Goal: Task Accomplishment & Management: Manage account settings

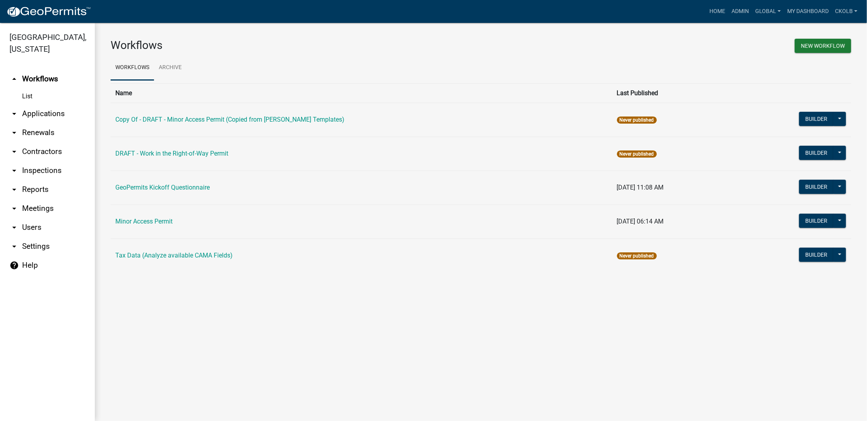
click at [203, 348] on main "Workflows New Workflow Workflows Archive Name Last Published Copy Of - DRAFT - …" at bounding box center [481, 222] width 772 height 398
click at [174, 308] on main "Workflows New Workflow Workflows Archive Name Last Published Copy Of - DRAFT - …" at bounding box center [481, 222] width 772 height 398
click at [269, 305] on main "Workflows New Workflow Workflows Archive Name Last Published Copy Of - DRAFT - …" at bounding box center [481, 222] width 772 height 398
click at [156, 220] on link "Minor Access Permit" at bounding box center [143, 222] width 57 height 8
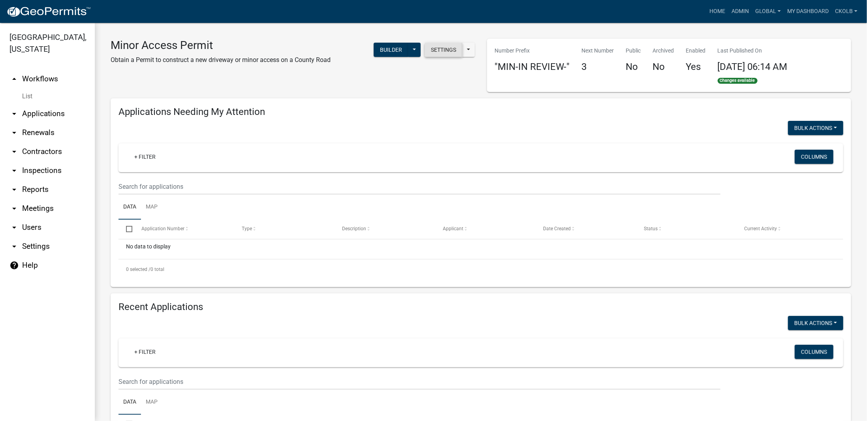
click at [437, 47] on button "Settings" at bounding box center [444, 50] width 38 height 14
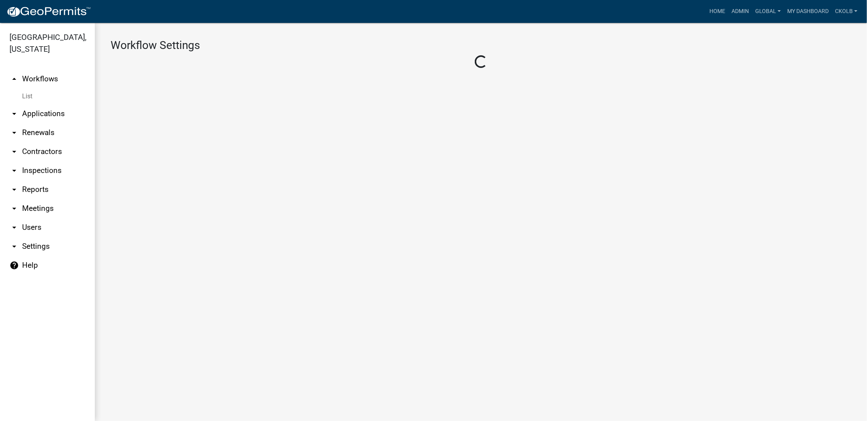
select select "1"
select select "e73e78e4-2bca-416c-a1a1-789630736ce4"
select select "1e243e51-3806-4b66-bde9-c99f20955423"
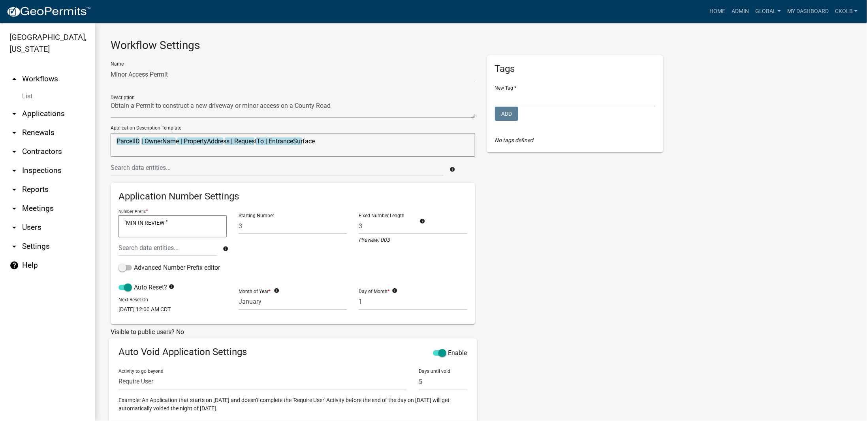
click at [45, 70] on link "arrow_drop_up Workflows" at bounding box center [47, 79] width 95 height 19
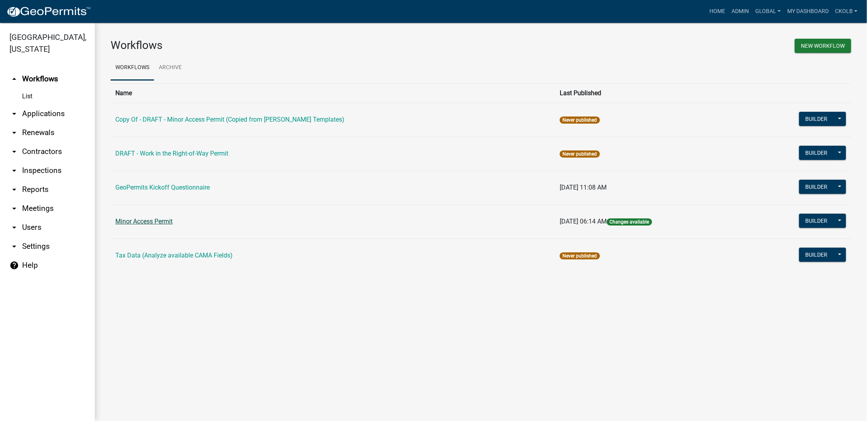
click at [159, 222] on link "Minor Access Permit" at bounding box center [143, 222] width 57 height 8
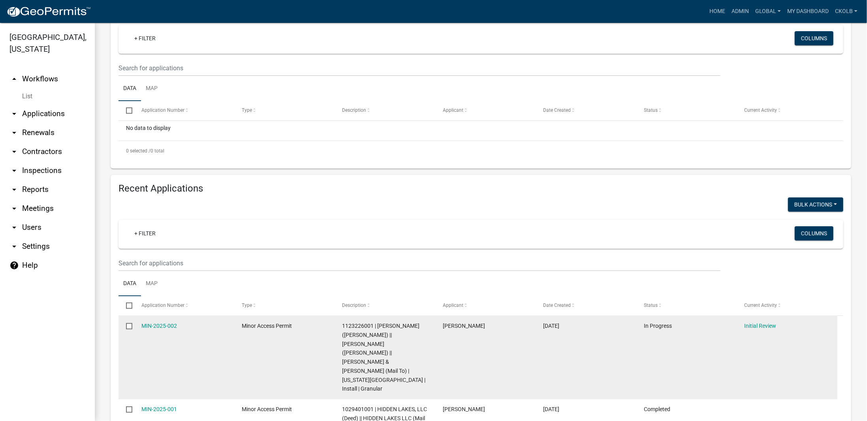
scroll to position [154, 0]
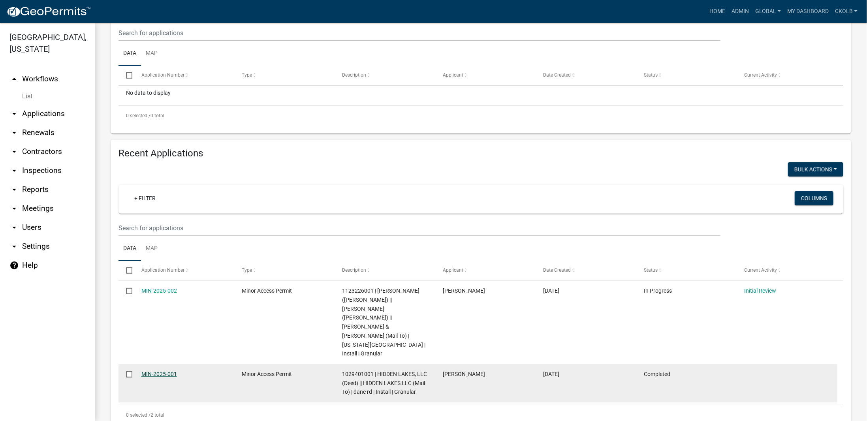
click at [154, 371] on link "MIN-2025-001" at bounding box center [159, 374] width 36 height 6
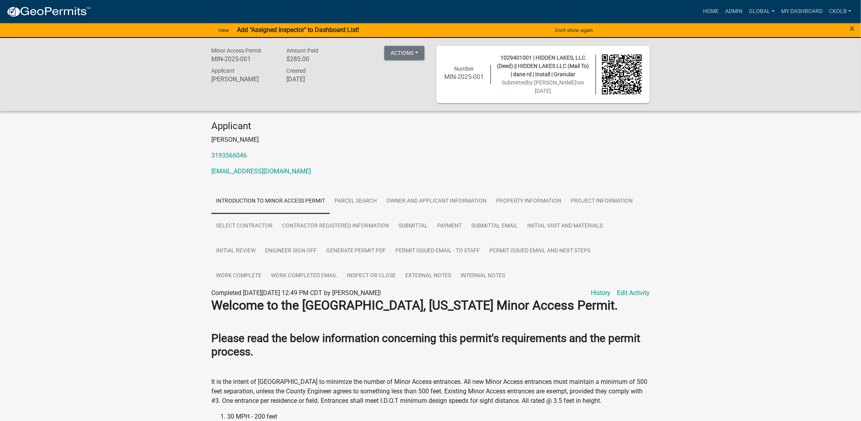
click at [320, 28] on strong "Add "Assigned Inspector" to Dashboard List!" at bounding box center [298, 30] width 122 height 8
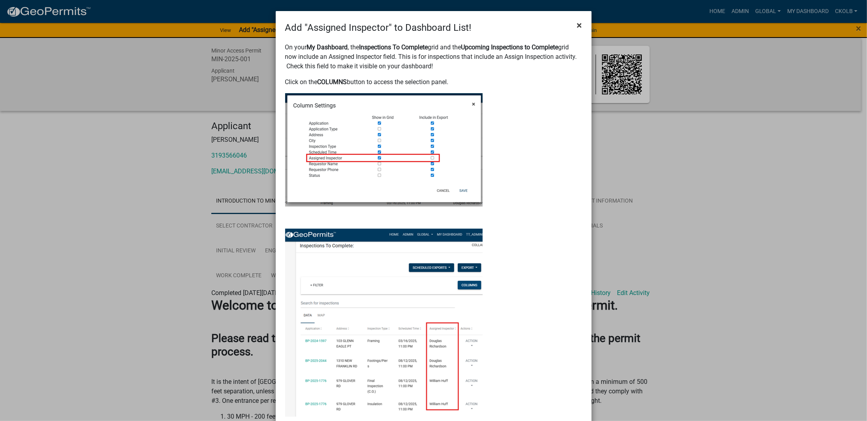
click at [572, 27] on button "×" at bounding box center [580, 25] width 18 height 22
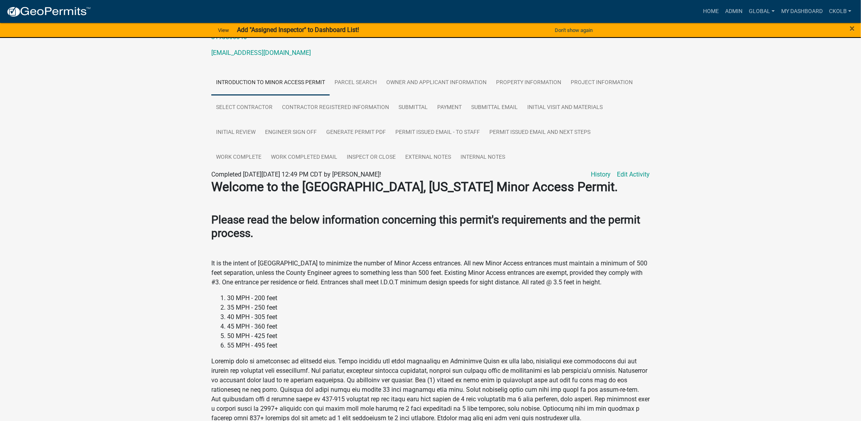
scroll to position [158, 0]
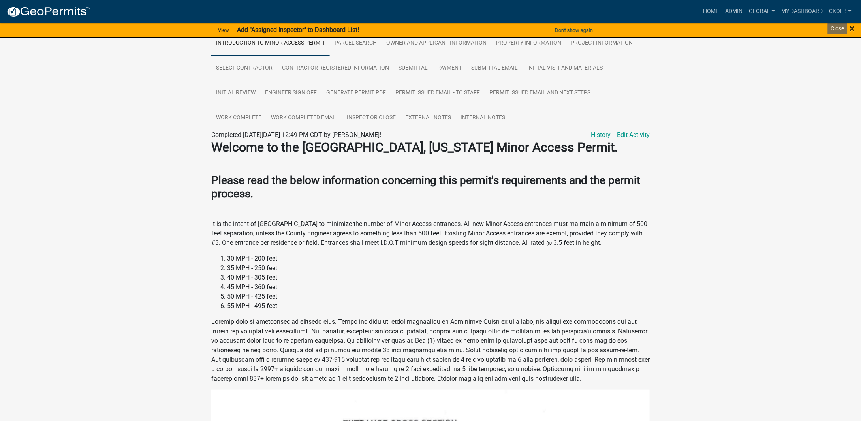
click at [855, 28] on span "×" at bounding box center [852, 28] width 5 height 11
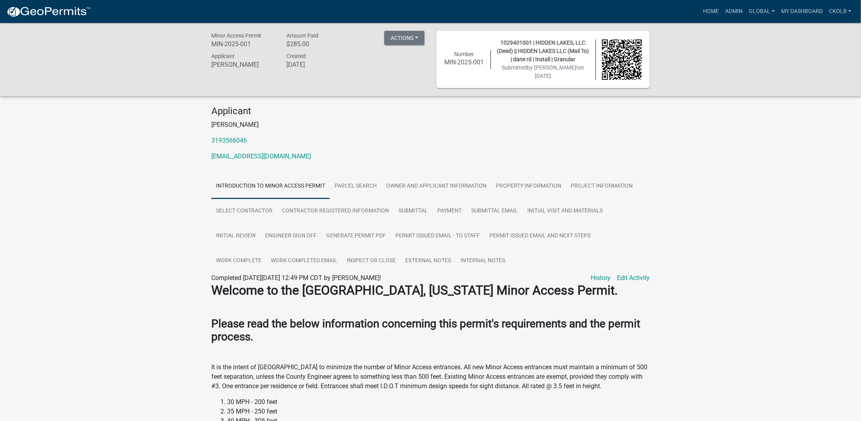
scroll to position [79, 0]
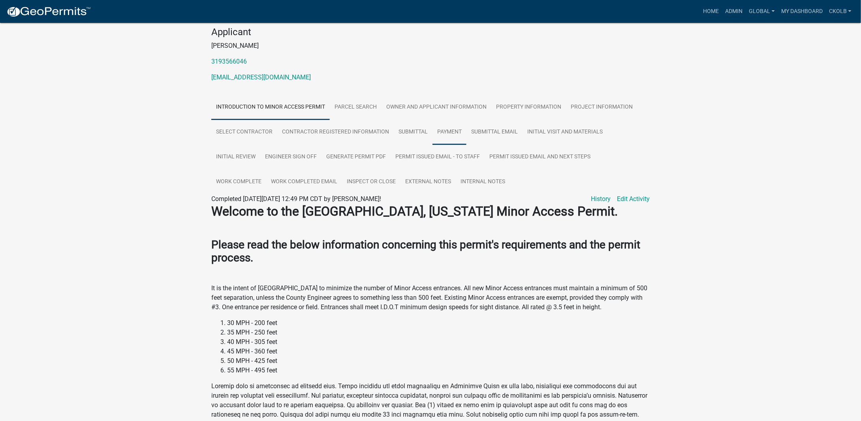
click at [461, 141] on link "Payment" at bounding box center [450, 132] width 34 height 25
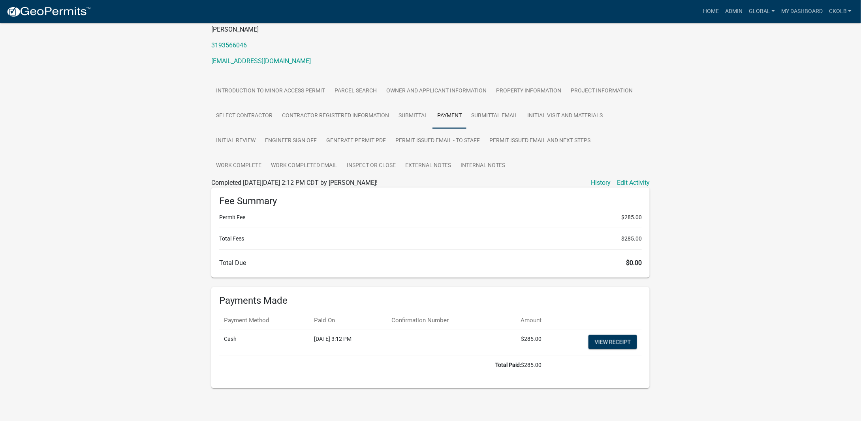
scroll to position [103, 0]
click at [535, 338] on td "$285.00" at bounding box center [522, 342] width 50 height 26
click at [230, 342] on td "Cash" at bounding box center [264, 342] width 90 height 26
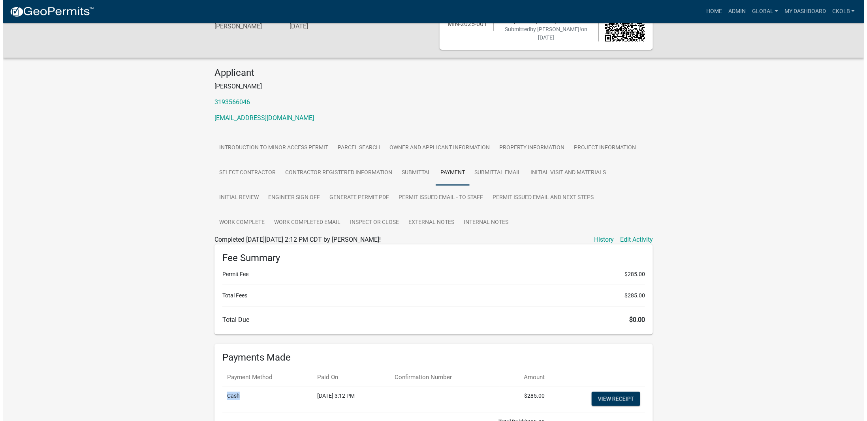
scroll to position [0, 0]
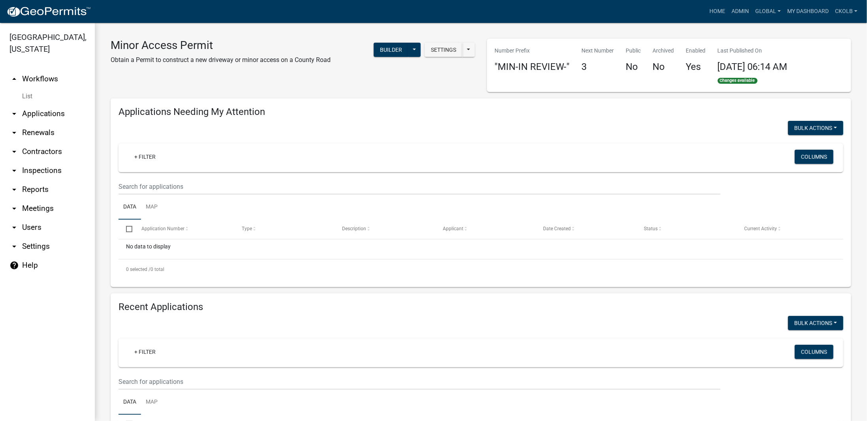
click at [42, 180] on link "arrow_drop_down Reports" at bounding box center [47, 189] width 95 height 19
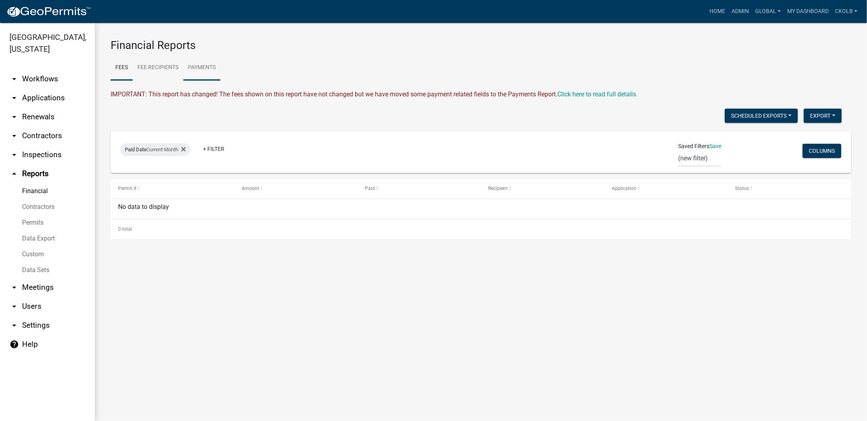
click at [214, 69] on link "Payments" at bounding box center [201, 67] width 37 height 25
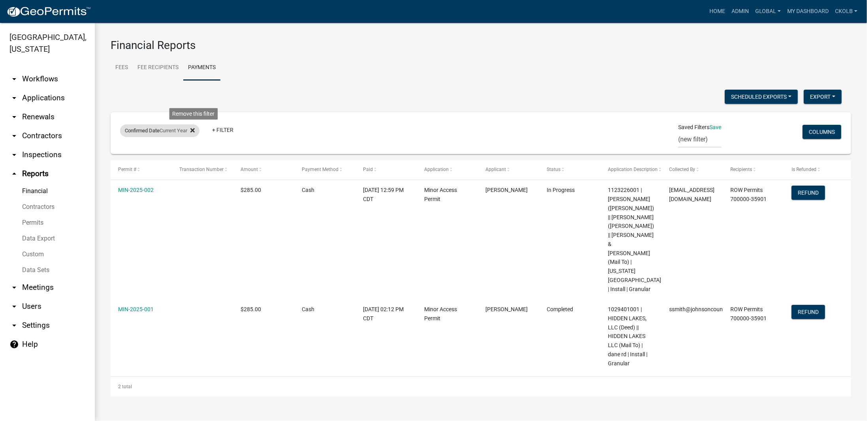
click at [195, 128] on icon at bounding box center [192, 130] width 4 height 6
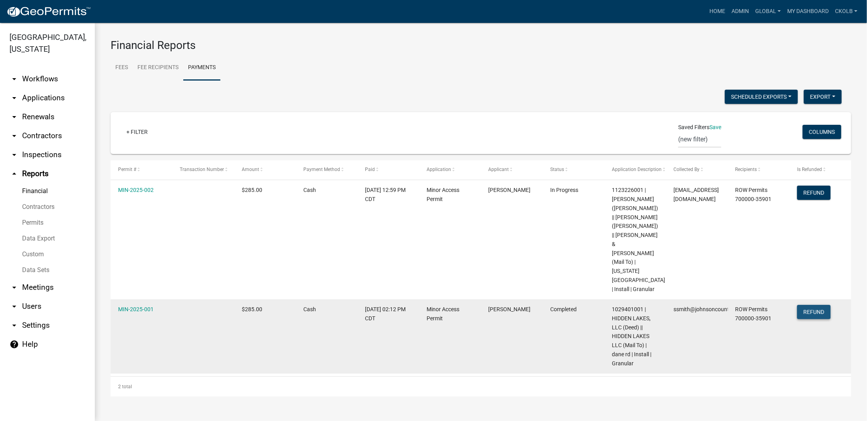
click at [807, 305] on button "Refund" at bounding box center [814, 312] width 34 height 14
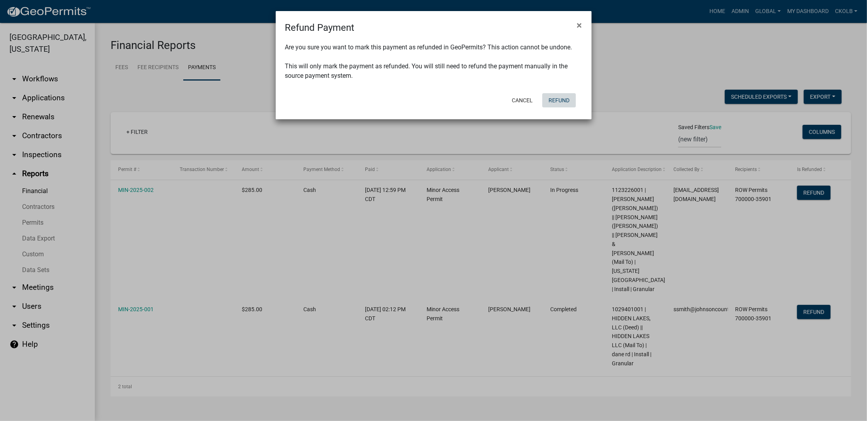
click at [558, 102] on button "Refund" at bounding box center [559, 100] width 34 height 14
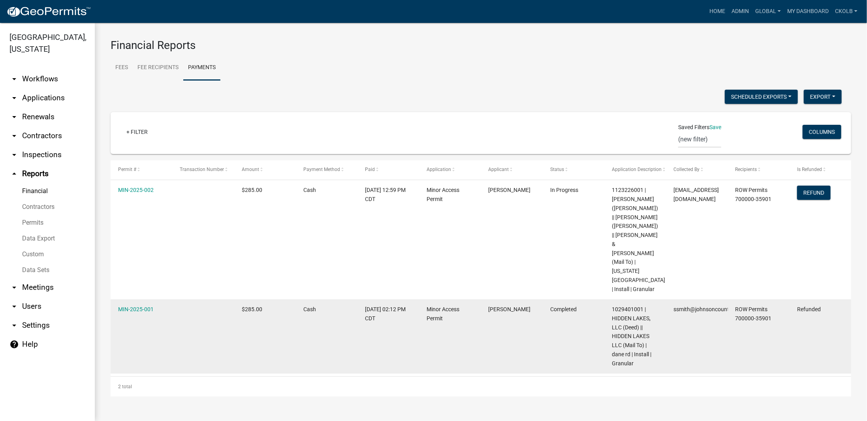
click at [805, 306] on span "Refunded" at bounding box center [809, 309] width 24 height 6
click at [497, 302] on datatable-body-cell "shannon smith" at bounding box center [512, 336] width 62 height 74
click at [246, 306] on span "$285.00" at bounding box center [252, 309] width 21 height 6
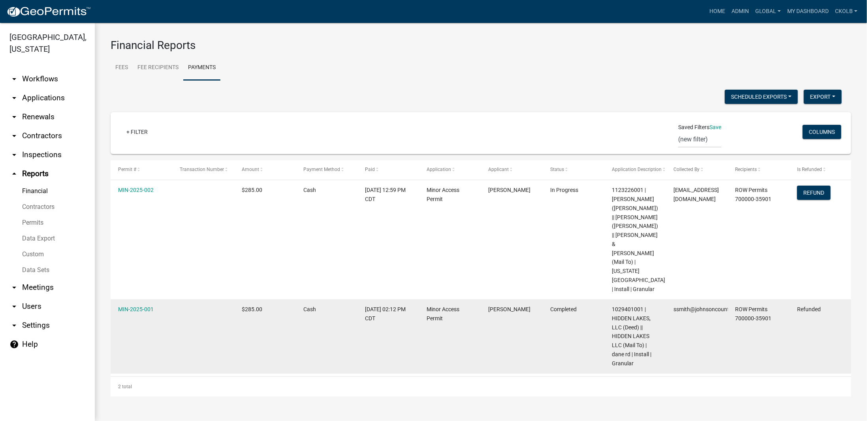
click at [337, 329] on datatable-body-cell "Cash" at bounding box center [327, 336] width 62 height 74
click at [248, 306] on span "$285.00" at bounding box center [252, 309] width 21 height 6
click at [251, 301] on datatable-body-cell "$285.00" at bounding box center [265, 336] width 62 height 74
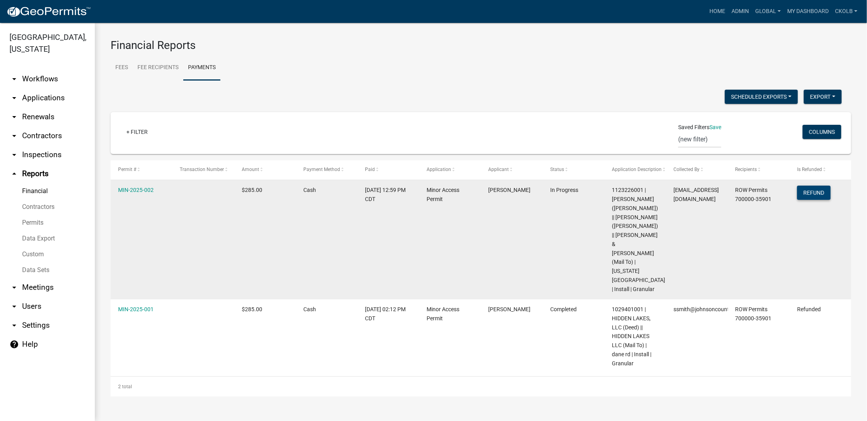
click at [804, 194] on button "Refund" at bounding box center [814, 193] width 34 height 14
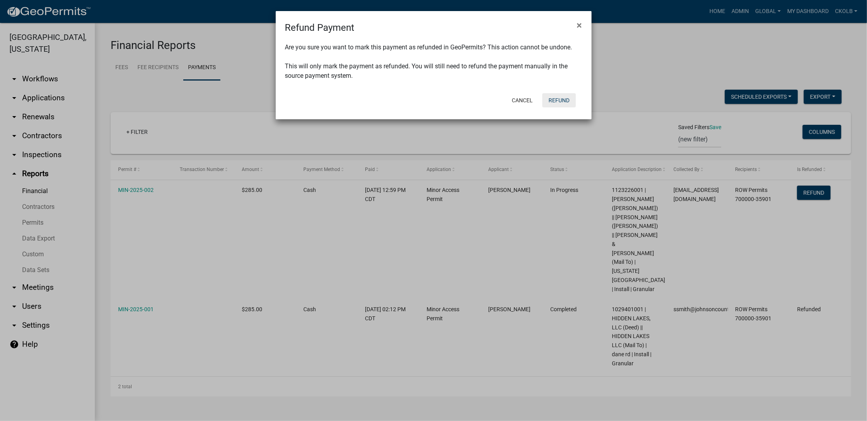
click at [555, 106] on button "Refund" at bounding box center [559, 100] width 34 height 14
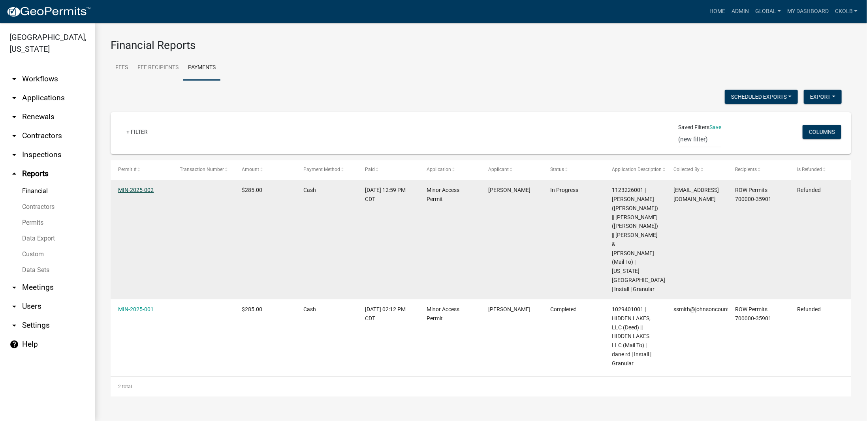
click at [131, 188] on link "MIN-2025-002" at bounding box center [136, 190] width 36 height 6
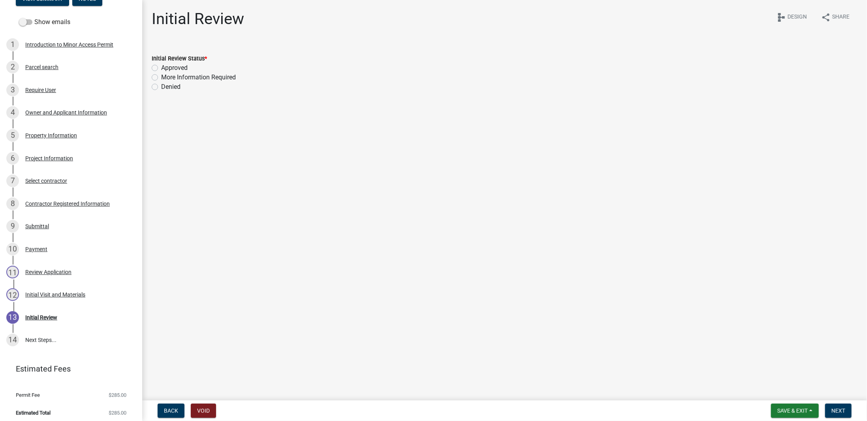
scroll to position [112, 0]
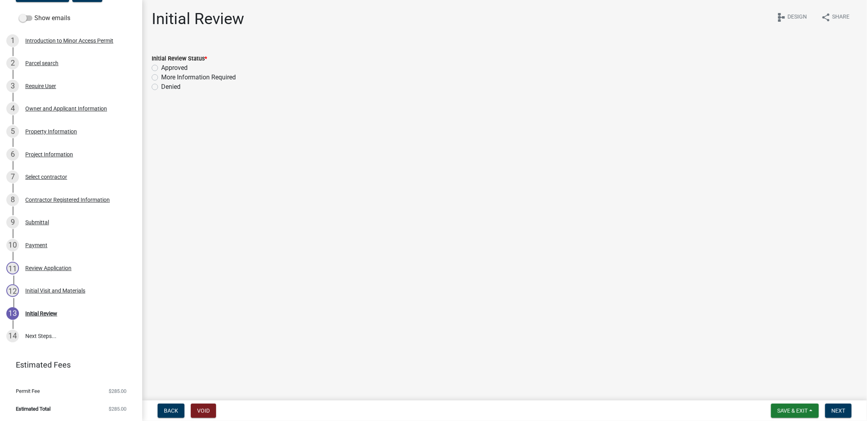
click at [245, 196] on main "Initial Review share Share schema Design Initial Review Status * Approved More …" at bounding box center [504, 198] width 725 height 397
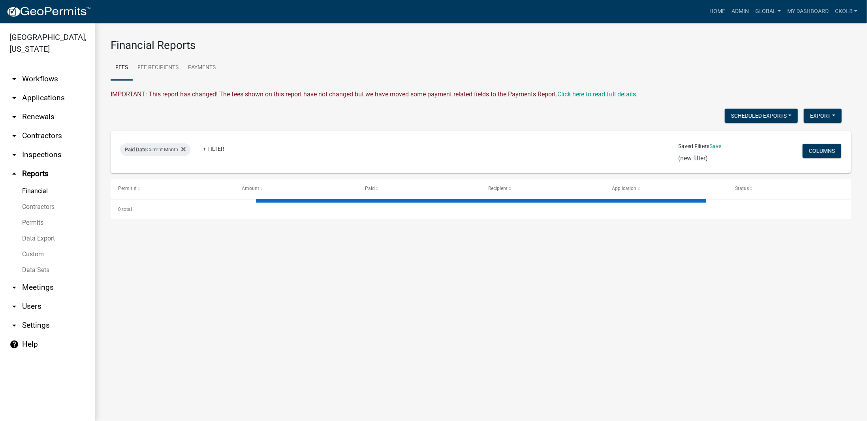
click at [45, 70] on link "arrow_drop_down Workflows" at bounding box center [47, 79] width 95 height 19
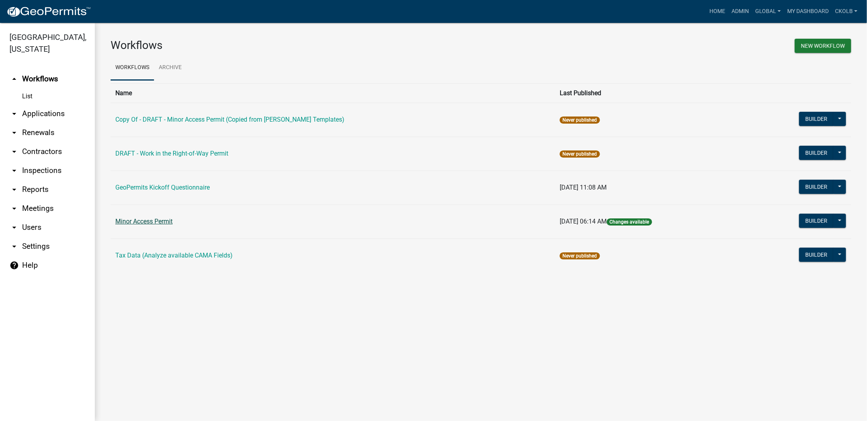
click at [160, 220] on link "Minor Access Permit" at bounding box center [143, 222] width 57 height 8
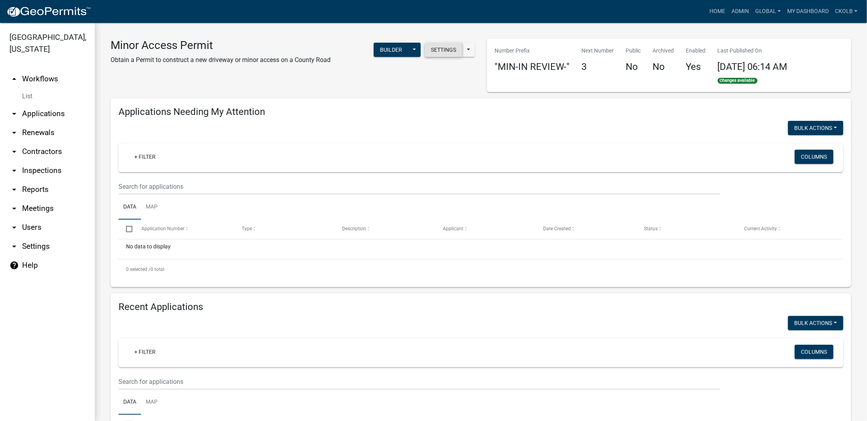
click at [448, 52] on button "Settings" at bounding box center [444, 50] width 38 height 14
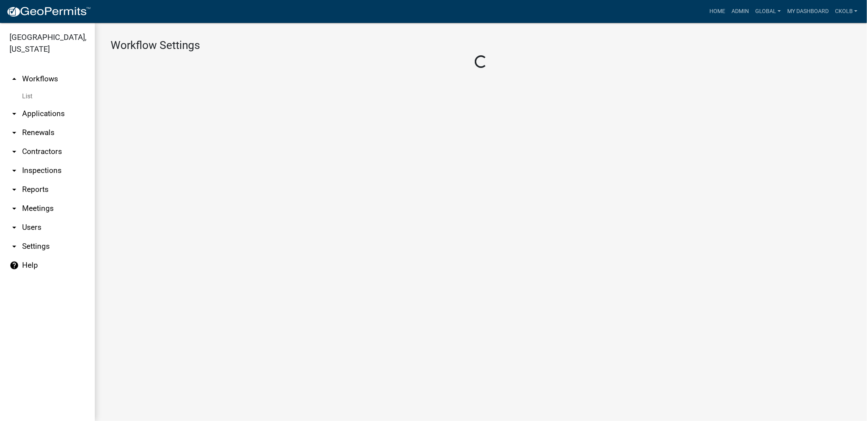
select select "1"
select select "e73e78e4-2bca-416c-a1a1-789630736ce4"
select select "1e243e51-3806-4b66-bde9-c99f20955423"
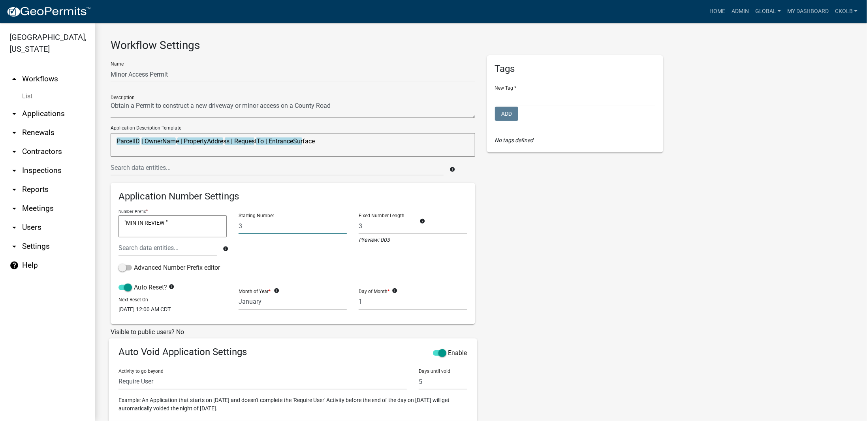
click at [262, 223] on input "3" at bounding box center [293, 226] width 108 height 16
type input "1"
click at [546, 249] on div "Tags New Tag * Add No tags defined" at bounding box center [575, 285] width 188 height 461
drag, startPoint x: 358, startPoint y: 240, endPoint x: 387, endPoint y: 241, distance: 29.3
click at [387, 241] on div "Preview: 001" at bounding box center [413, 239] width 108 height 10
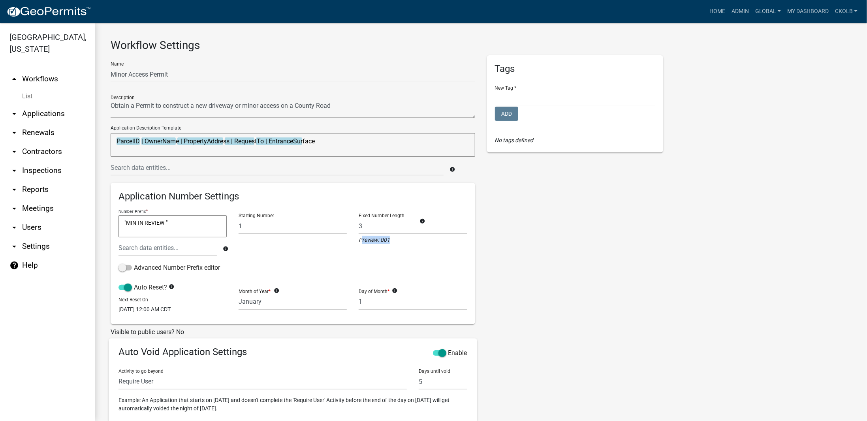
click at [387, 241] on div "Preview: 001" at bounding box center [413, 239] width 108 height 10
drag, startPoint x: 389, startPoint y: 241, endPoint x: 384, endPoint y: 241, distance: 5.1
click at [384, 241] on div "Preview: 001" at bounding box center [413, 239] width 108 height 10
click at [498, 273] on div "Tags New Tag * Add No tags defined" at bounding box center [575, 285] width 188 height 461
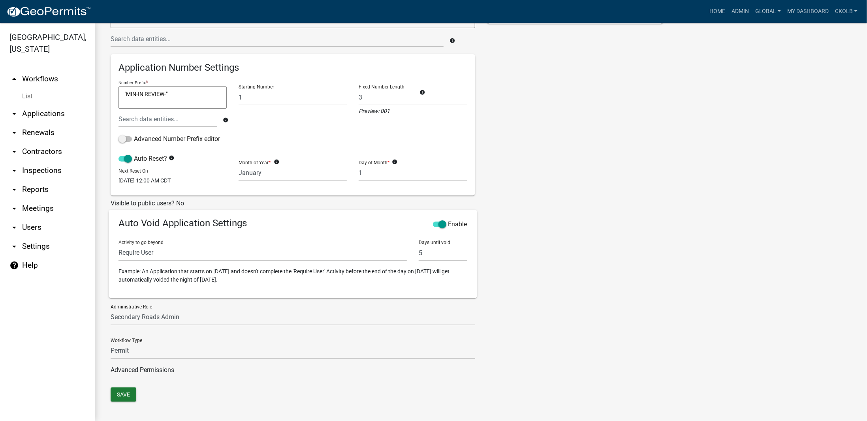
scroll to position [133, 0]
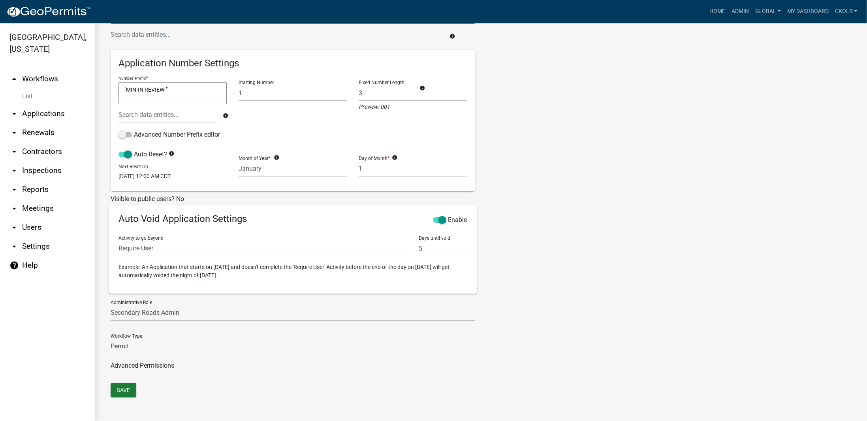
click at [565, 205] on div "Tags New Tag * Add No tags defined" at bounding box center [575, 152] width 188 height 461
click at [491, 245] on div "Tags New Tag * Add No tags defined" at bounding box center [575, 152] width 188 height 461
click at [124, 390] on button "Save" at bounding box center [124, 390] width 26 height 14
click at [47, 70] on link "arrow_drop_up Workflows" at bounding box center [47, 79] width 95 height 19
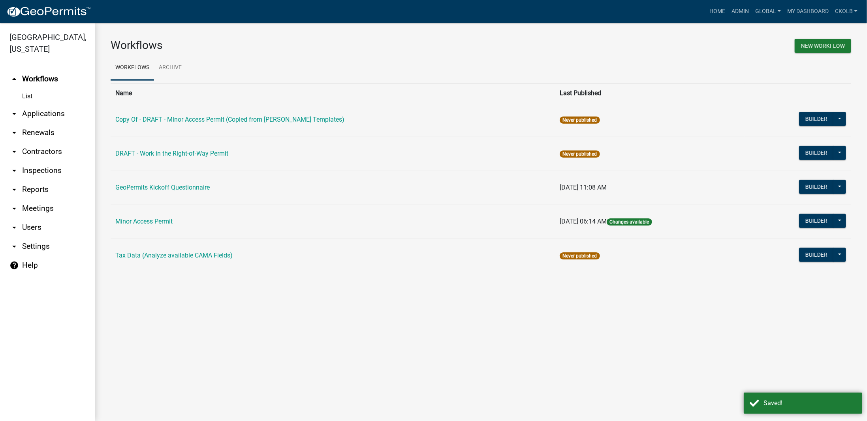
click at [220, 291] on div "Workflows New Workflow Workflows Archive Name Last Published Copy Of - DRAFT - …" at bounding box center [481, 159] width 772 height 272
click at [841, 218] on button at bounding box center [840, 221] width 13 height 14
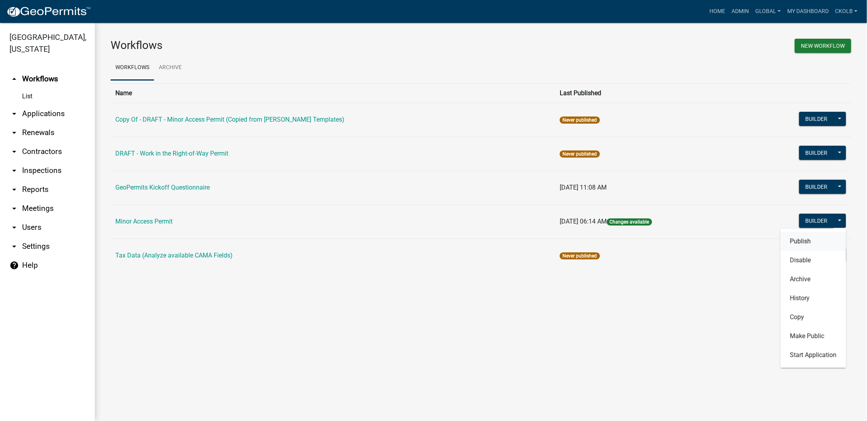
click at [826, 240] on button "Publish" at bounding box center [814, 241] width 66 height 19
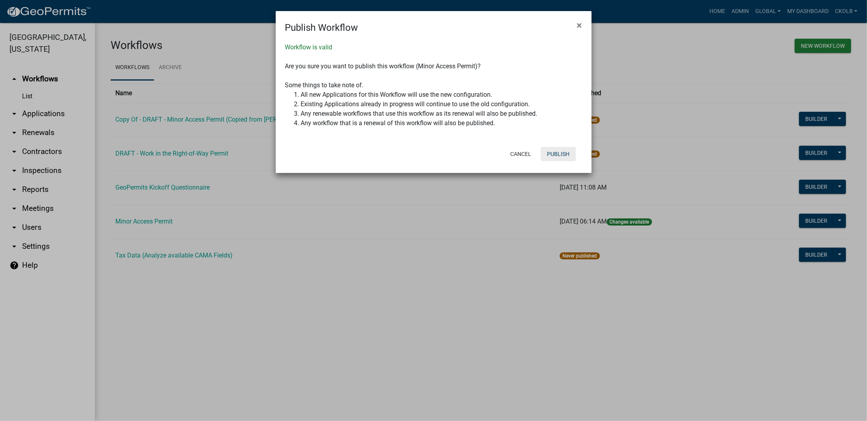
click at [561, 156] on button "Publish" at bounding box center [558, 154] width 35 height 14
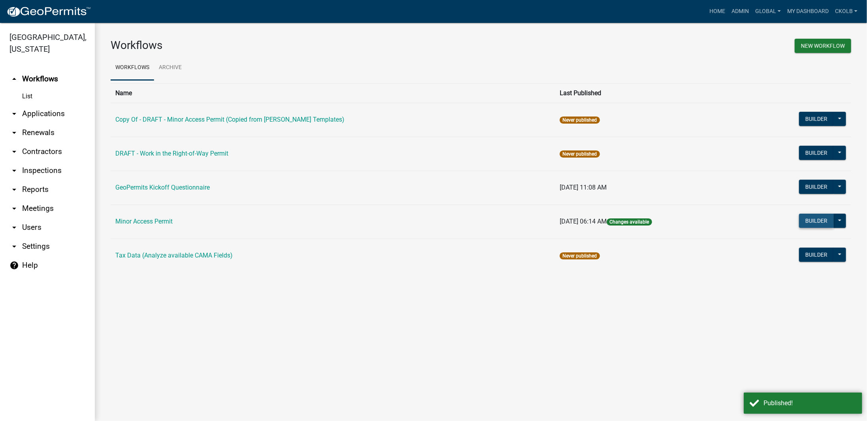
click at [818, 219] on button "Builder" at bounding box center [816, 221] width 35 height 14
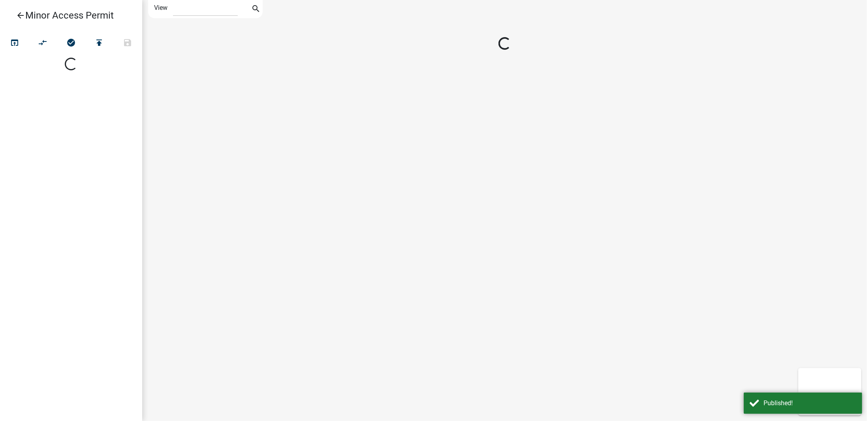
select select "1"
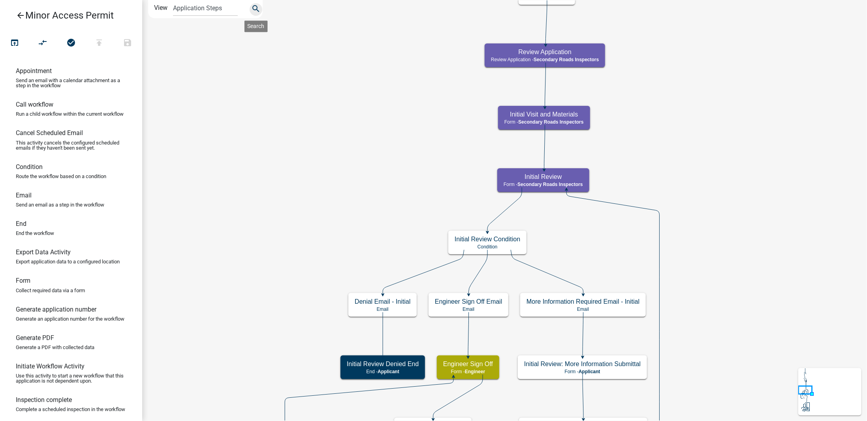
click at [257, 13] on icon "search" at bounding box center [255, 9] width 9 height 11
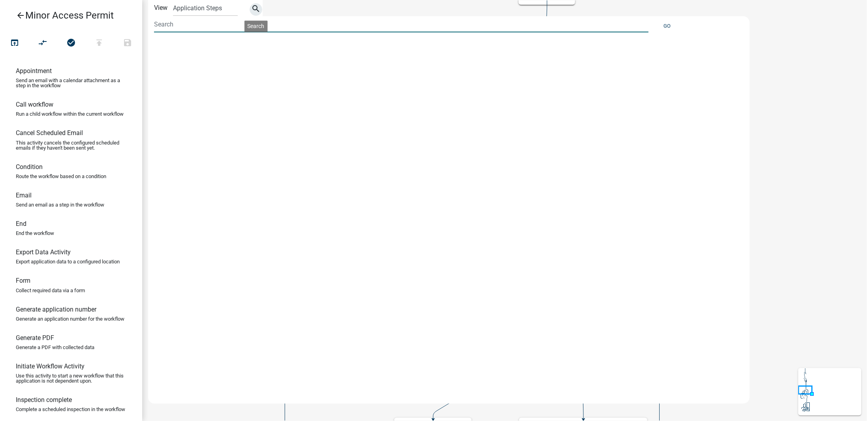
click at [197, 26] on input at bounding box center [401, 24] width 495 height 16
type input "fee"
click at [198, 67] on span "PermitFee (Submittal)" at bounding box center [190, 68] width 61 height 6
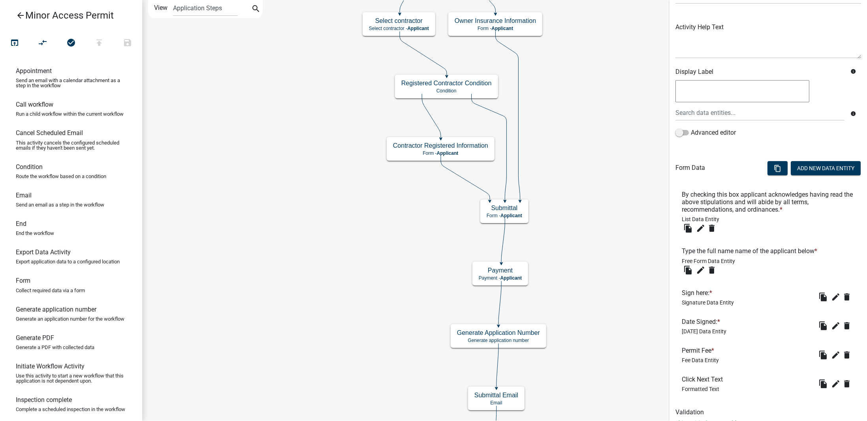
scroll to position [107, 0]
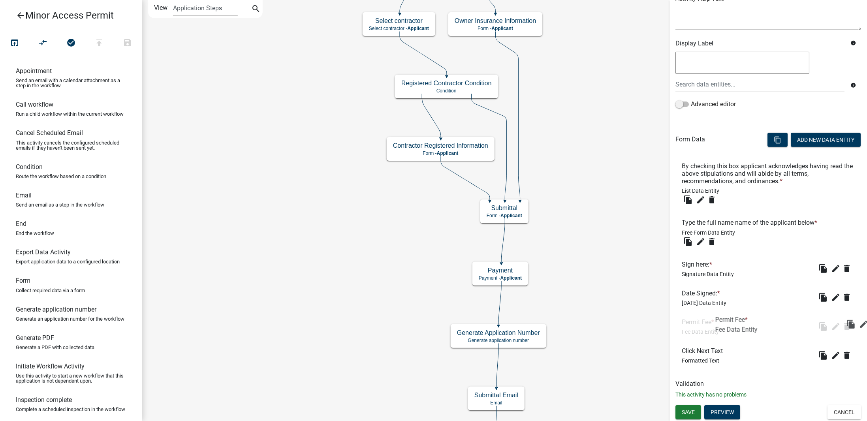
drag, startPoint x: 682, startPoint y: 333, endPoint x: 713, endPoint y: 331, distance: 31.3
click at [713, 331] on span "Fee Data Entity" at bounding box center [700, 332] width 37 height 6
drag, startPoint x: 698, startPoint y: 331, endPoint x: 708, endPoint y: 332, distance: 9.9
click at [708, 332] on span "Fee Data Entity" at bounding box center [700, 332] width 37 height 6
click at [703, 332] on span "Fee Data Entity" at bounding box center [700, 332] width 37 height 6
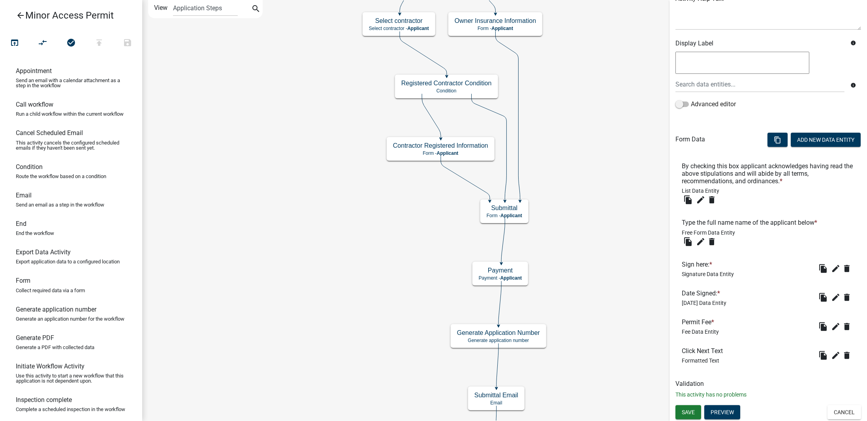
click at [703, 332] on span "Fee Data Entity" at bounding box center [700, 332] width 37 height 6
click at [830, 328] on button "edit" at bounding box center [836, 326] width 13 height 13
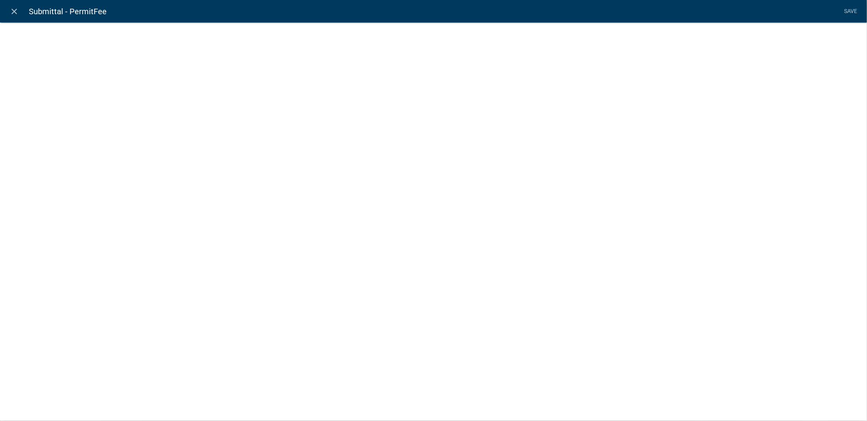
select select "fee"
select select "2: 376ed518-03ca-45af-ba9a-f8065a04f222"
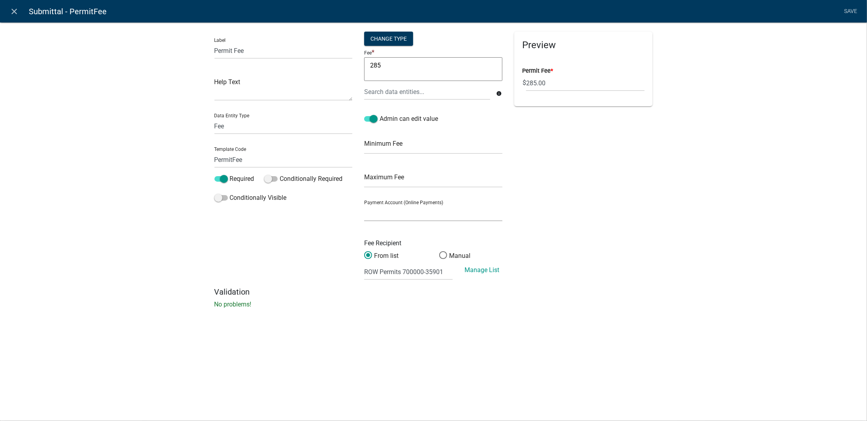
click at [420, 210] on select "General Account (Certified Payments)" at bounding box center [433, 213] width 138 height 16
click at [407, 213] on select "General Account (Certified Payments)" at bounding box center [433, 213] width 138 height 16
click at [405, 214] on select "General Account (Certified Payments)" at bounding box center [433, 213] width 138 height 16
select select "e4d3c015-e470-4775-a537-97ea5c0eafe5"
click at [364, 205] on select "General Account (Certified Payments)" at bounding box center [433, 213] width 138 height 16
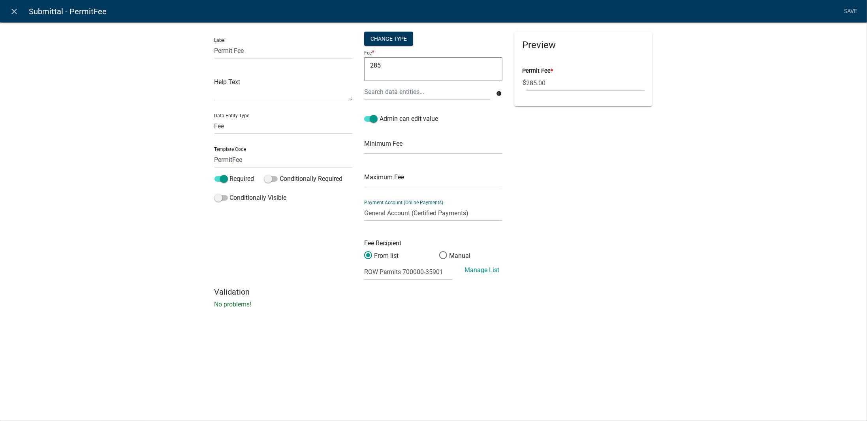
click at [599, 286] on div "Preview Permit Fee * $ 285.00" at bounding box center [583, 160] width 150 height 256
click at [852, 10] on link "Save" at bounding box center [851, 11] width 20 height 15
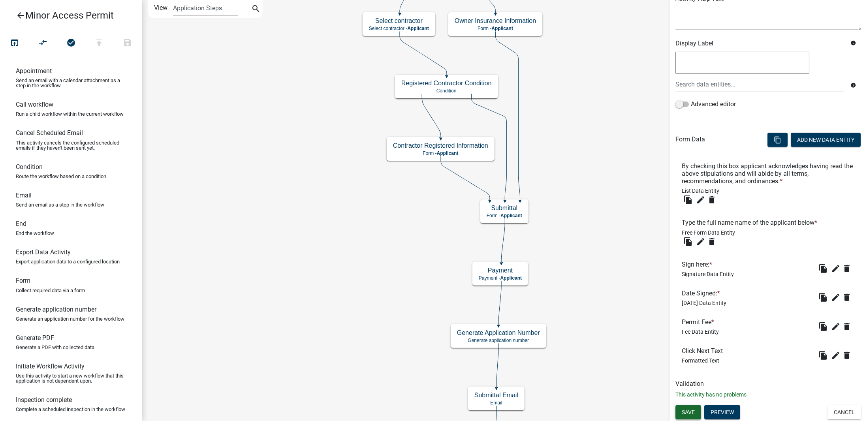
click at [689, 412] on span "Save" at bounding box center [688, 412] width 13 height 6
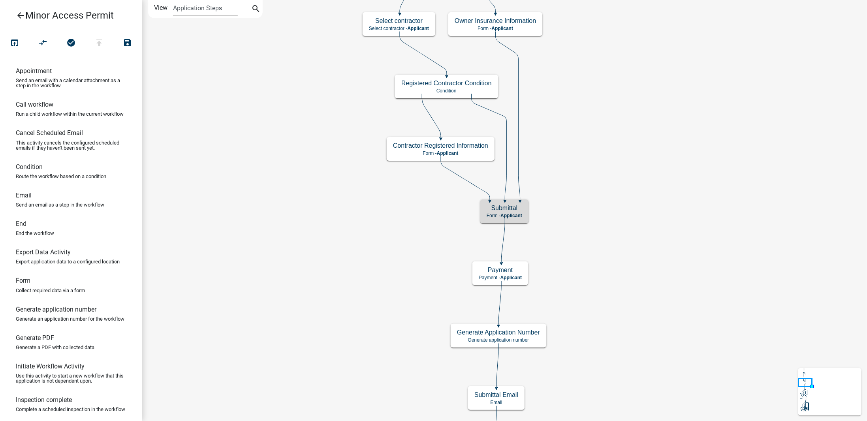
scroll to position [0, 0]
click at [252, 9] on icon "search" at bounding box center [255, 9] width 9 height 11
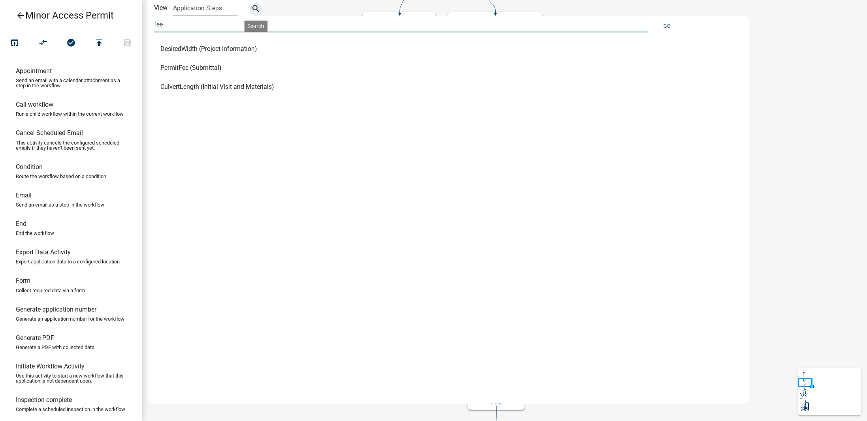
click at [184, 26] on input "fee" at bounding box center [401, 24] width 495 height 16
type input "f"
type input "payment"
click at [187, 51] on span "(Payment)" at bounding box center [174, 49] width 29 height 6
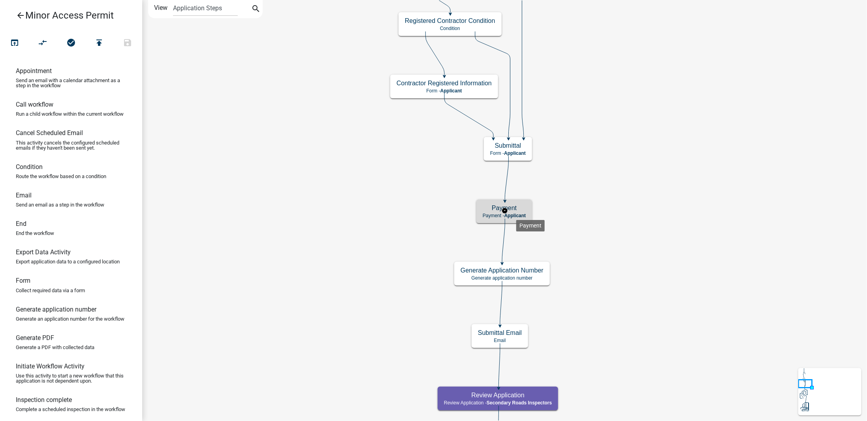
click at [516, 214] on span "Applicant" at bounding box center [516, 216] width 22 height 6
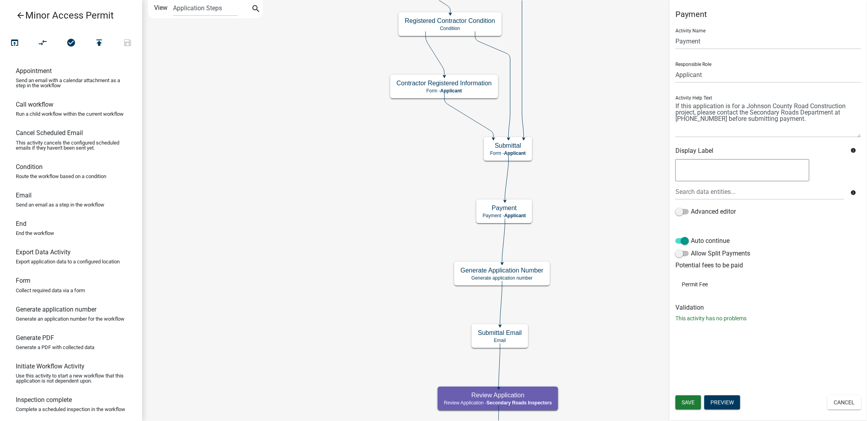
drag, startPoint x: 685, startPoint y: 283, endPoint x: 711, endPoint y: 284, distance: 26.1
click at [711, 284] on li "Permit Fee" at bounding box center [769, 284] width 186 height 18
click at [703, 292] on li "Permit Fee" at bounding box center [769, 284] width 186 height 18
click at [838, 401] on button "Cancel" at bounding box center [845, 402] width 34 height 14
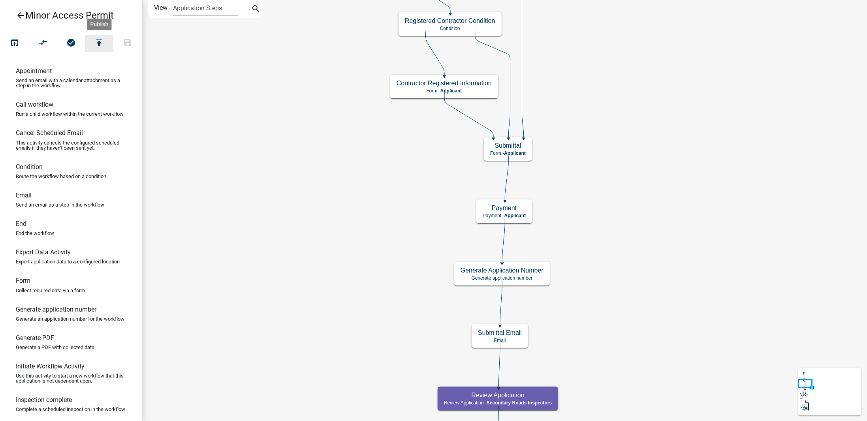
click at [102, 41] on icon "publish" at bounding box center [98, 43] width 9 height 11
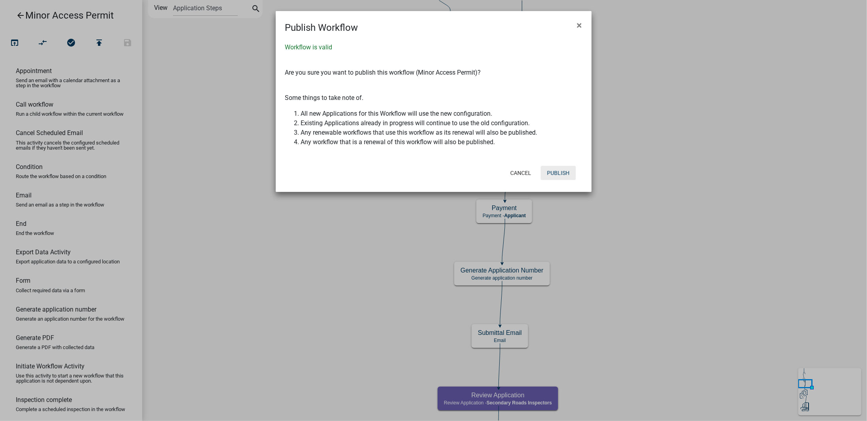
click at [562, 169] on button "Publish" at bounding box center [558, 173] width 35 height 14
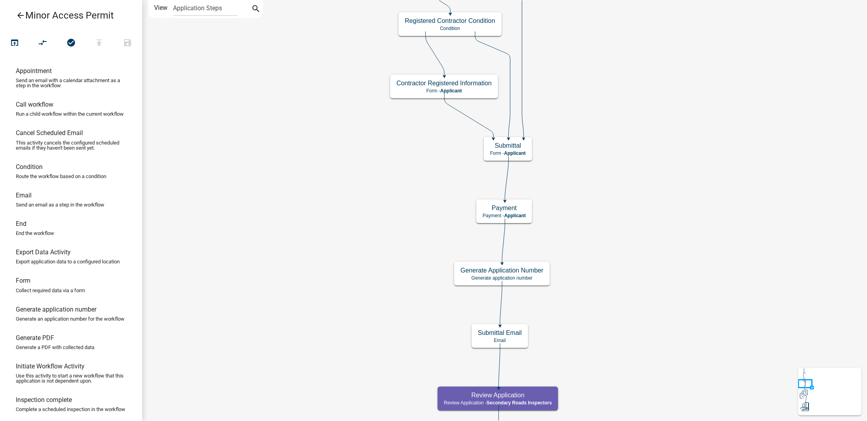
click at [21, 17] on icon "arrow_back" at bounding box center [20, 16] width 9 height 11
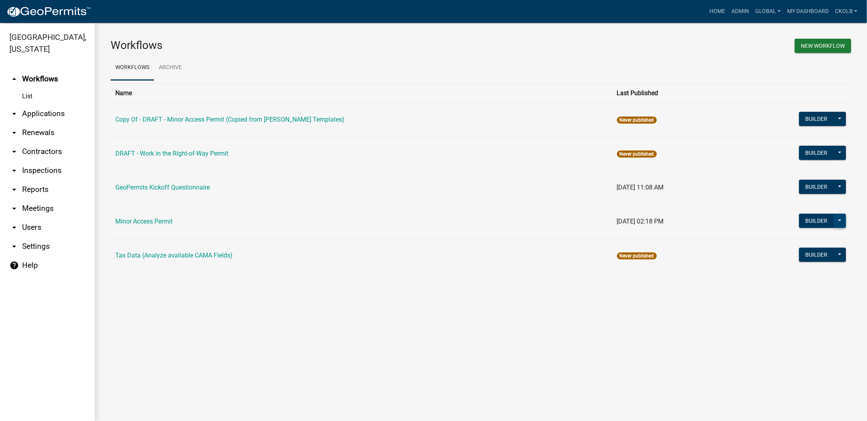
click at [842, 222] on button at bounding box center [840, 221] width 13 height 14
click at [819, 338] on button "Make Public" at bounding box center [814, 336] width 66 height 19
click at [643, 369] on main "Workflows New Workflow Workflows Archive Name Last Published Copy Of - DRAFT - …" at bounding box center [481, 222] width 772 height 398
click at [716, 8] on link "Home" at bounding box center [717, 11] width 22 height 15
click at [160, 311] on main "Workflows New Workflow Workflows Archive Name Last Published Copy Of - DRAFT - …" at bounding box center [481, 222] width 772 height 398
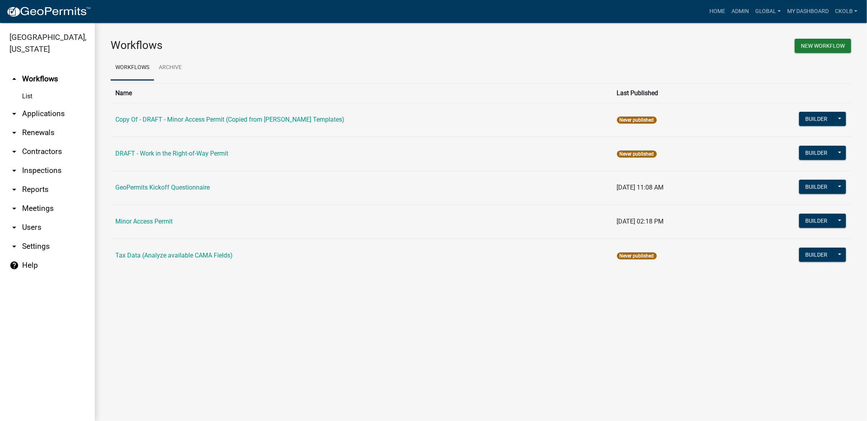
click at [51, 142] on link "arrow_drop_down Contractors" at bounding box center [47, 151] width 95 height 19
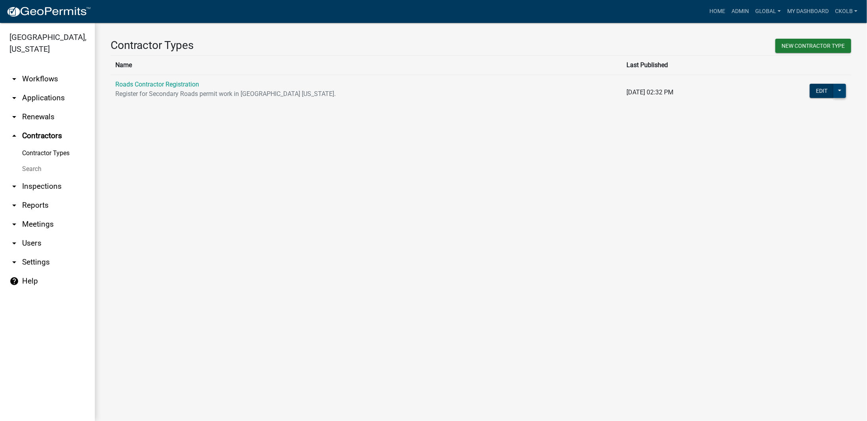
click at [844, 87] on button at bounding box center [840, 91] width 13 height 14
click at [753, 136] on main "Contractor Types New Contractor Type Name Last Published Roads Contractor Regis…" at bounding box center [481, 222] width 772 height 398
click at [817, 91] on button "Edit" at bounding box center [822, 91] width 24 height 14
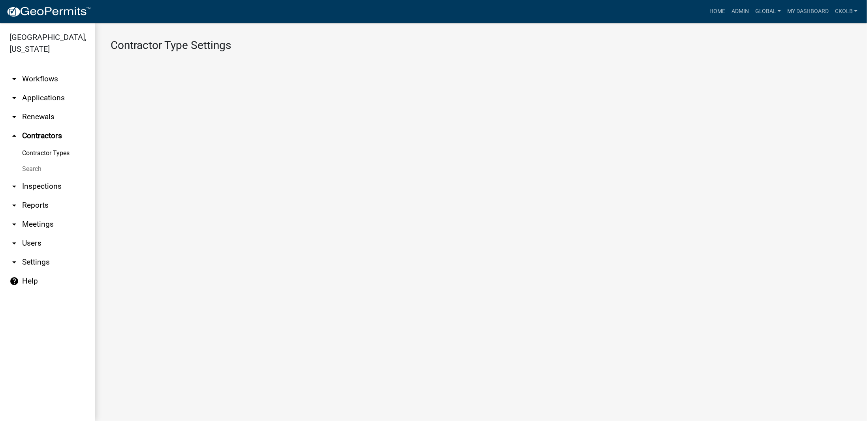
select select "1: 4ef63fe7-b19a-425e-ac95-467e066f44a3"
select select "3: Object"
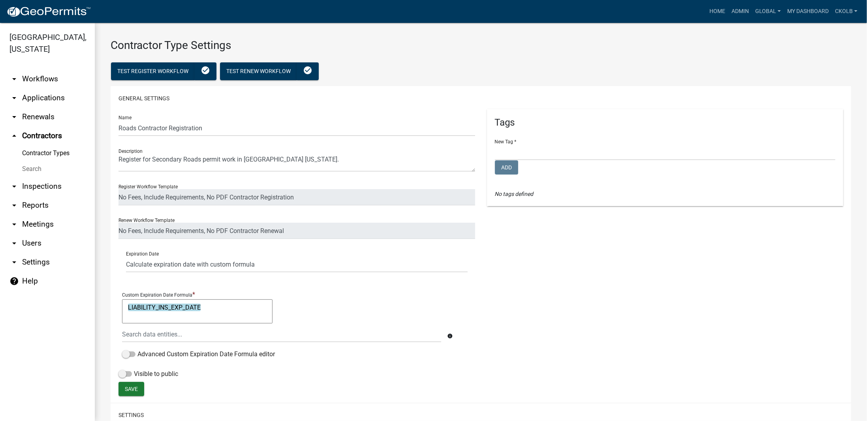
click at [519, 309] on div "Tags New Tag * Add No tags defined" at bounding box center [665, 245] width 369 height 273
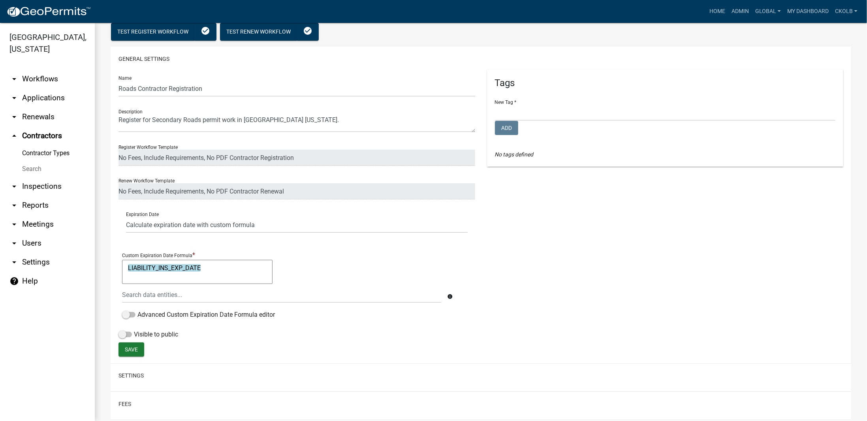
scroll to position [158, 0]
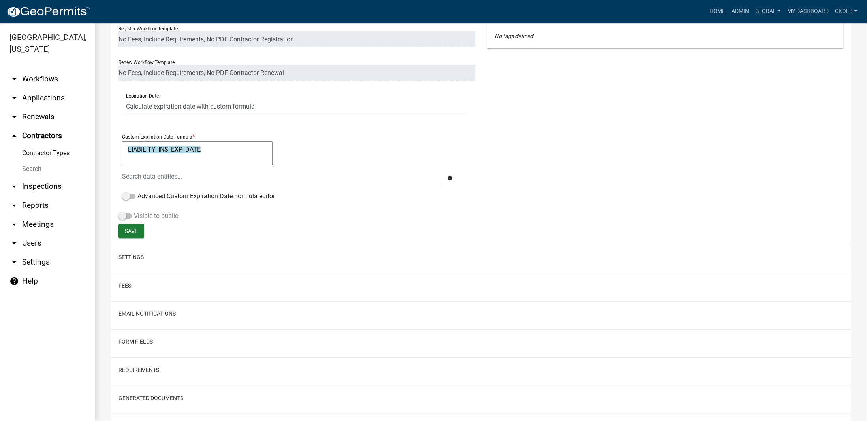
click at [130, 215] on span at bounding box center [125, 216] width 13 height 6
click at [134, 211] on input "Visible to public" at bounding box center [134, 211] width 0 height 0
click at [137, 226] on button "Save" at bounding box center [132, 231] width 26 height 14
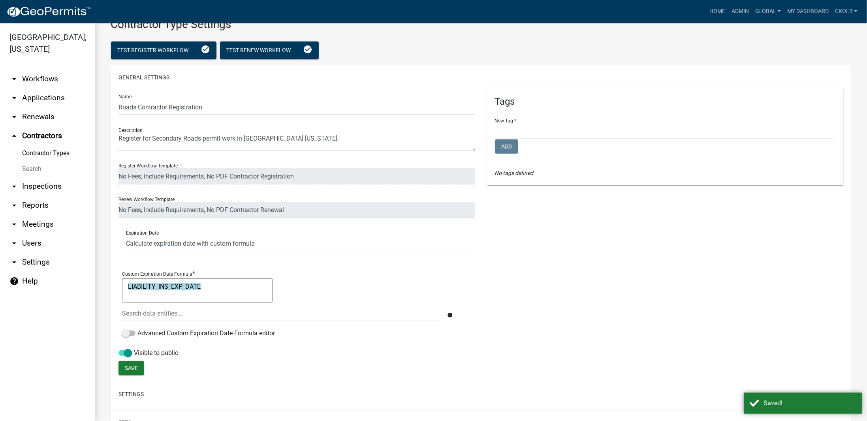
scroll to position [3, 0]
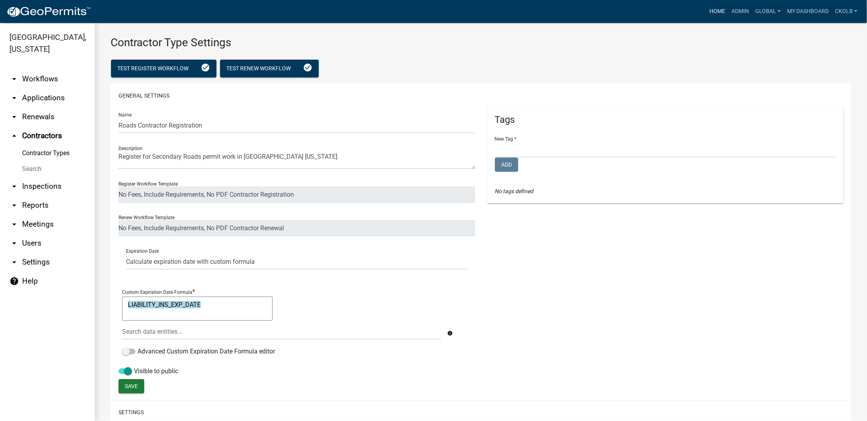
click at [718, 12] on link "Home" at bounding box center [717, 11] width 22 height 15
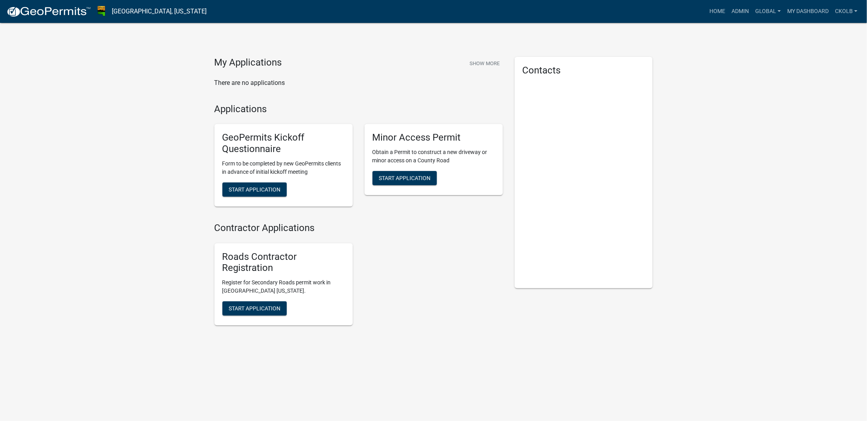
click at [400, 235] on div "Contractor Applications Roads Contractor Registration Register for Secondary Ro…" at bounding box center [359, 276] width 288 height 109
select select "1: 4ef63fe7-b19a-425e-ac95-467e066f44a3"
select select "3: Object"
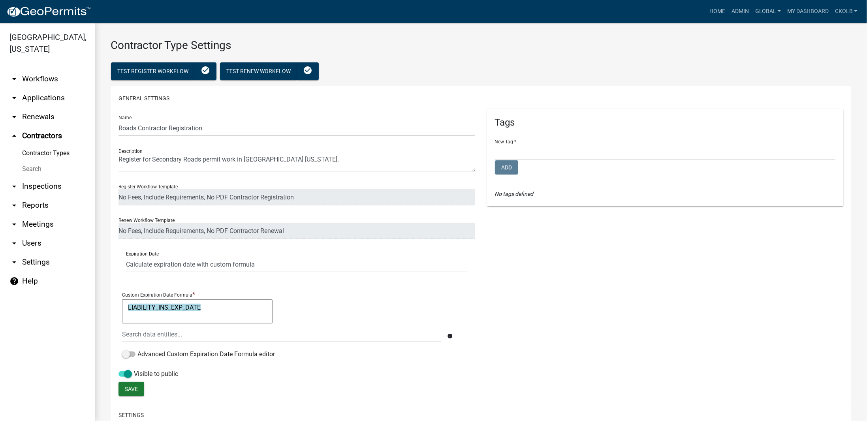
click at [48, 70] on link "arrow_drop_down Workflows" at bounding box center [47, 79] width 95 height 19
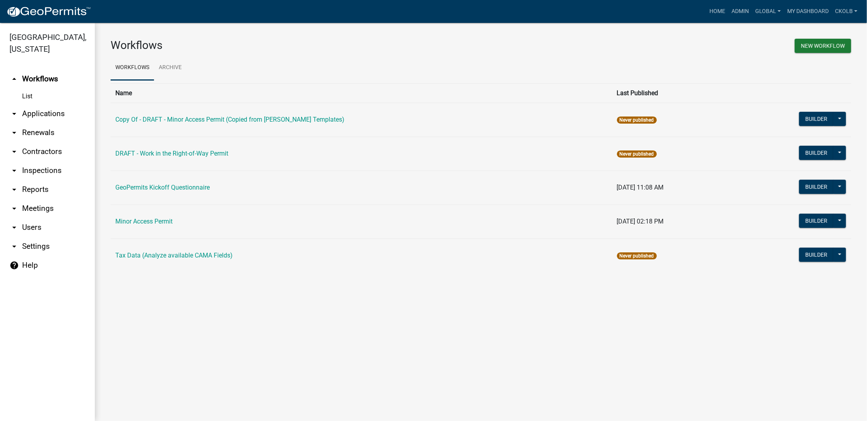
click at [277, 309] on main "Workflows New Workflow Workflows Archive Name Last Published Copy Of - DRAFT - …" at bounding box center [481, 222] width 772 height 398
click at [252, 305] on main "Workflows New Workflow Workflows Archive Name Last Published Copy Of - DRAFT - …" at bounding box center [481, 222] width 772 height 398
click at [235, 321] on main "Workflows New Workflow Workflows Archive Name Last Published Copy Of - DRAFT - …" at bounding box center [481, 222] width 772 height 398
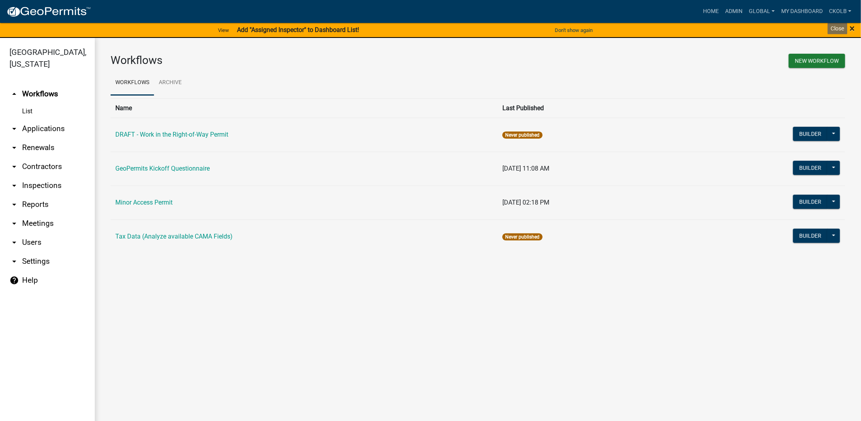
click at [852, 28] on span "×" at bounding box center [852, 28] width 5 height 11
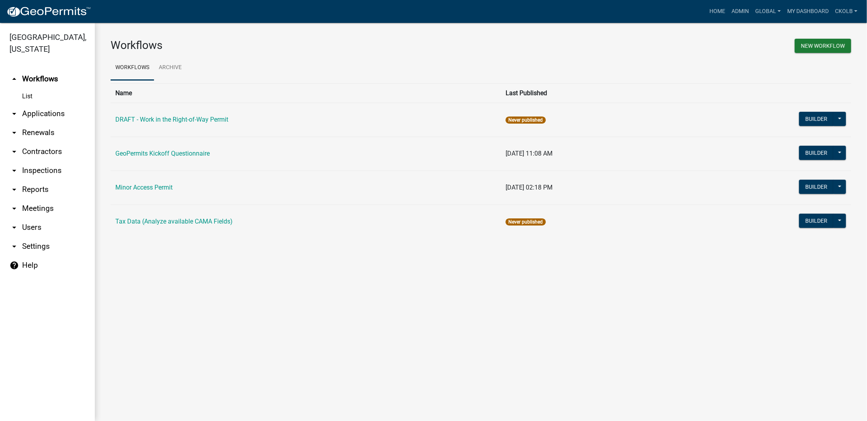
click at [209, 249] on div "Workflows New Workflow Workflows Archive Name Last Published DRAFT - Work in th…" at bounding box center [481, 142] width 772 height 238
click at [245, 276] on main "Workflows New Workflow Workflows Archive Name Last Published DRAFT - Work in th…" at bounding box center [481, 222] width 772 height 398
click at [183, 253] on div "Workflows New Workflow Workflows Archive Name Last Published DRAFT - Work in th…" at bounding box center [481, 142] width 772 height 238
click at [164, 185] on link "Minor Access Permit" at bounding box center [143, 188] width 57 height 8
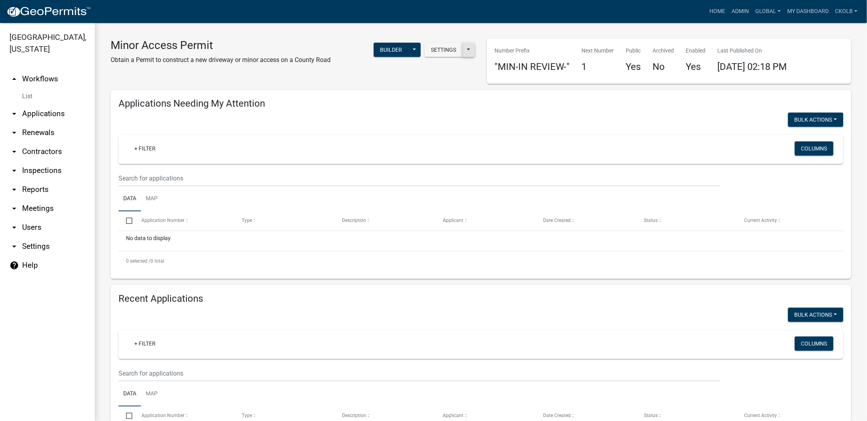
click at [467, 51] on button at bounding box center [468, 50] width 13 height 14
click at [488, 73] on button "Start Application URL" at bounding box center [518, 70] width 111 height 19
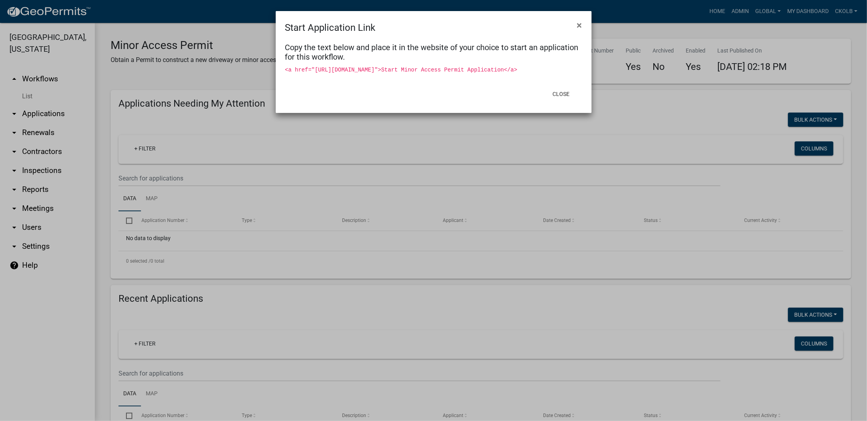
drag, startPoint x: 312, startPoint y: 71, endPoint x: 431, endPoint y: 90, distance: 120.0
click at [431, 84] on div "Copy the text below and place it in the website of your choice to start an appl…" at bounding box center [434, 59] width 316 height 49
copy code "https://permitting-api.schneidergis.com/home/StartWorkflowApplication?WorkflowI…"
click at [567, 101] on button "Close" at bounding box center [561, 94] width 30 height 14
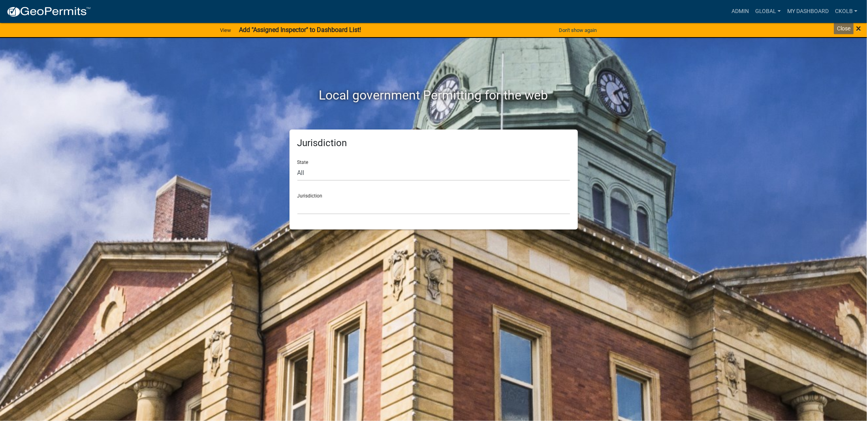
click at [861, 31] on span "×" at bounding box center [858, 28] width 5 height 11
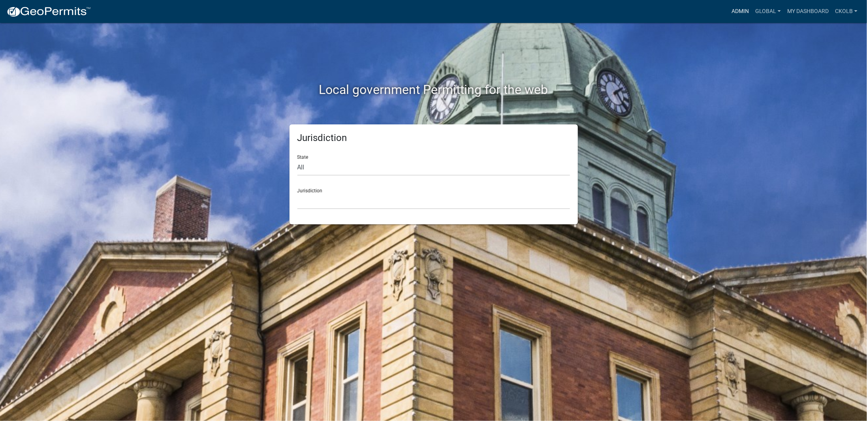
click at [740, 10] on link "Admin" at bounding box center [741, 11] width 24 height 15
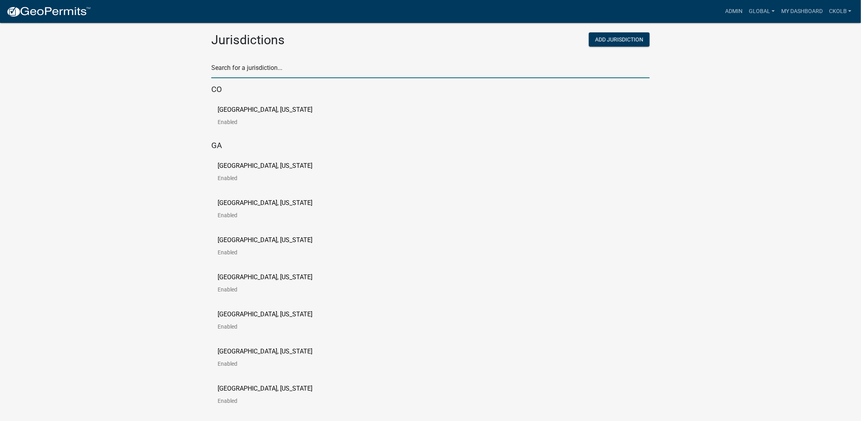
click at [317, 67] on input "text" at bounding box center [430, 70] width 439 height 16
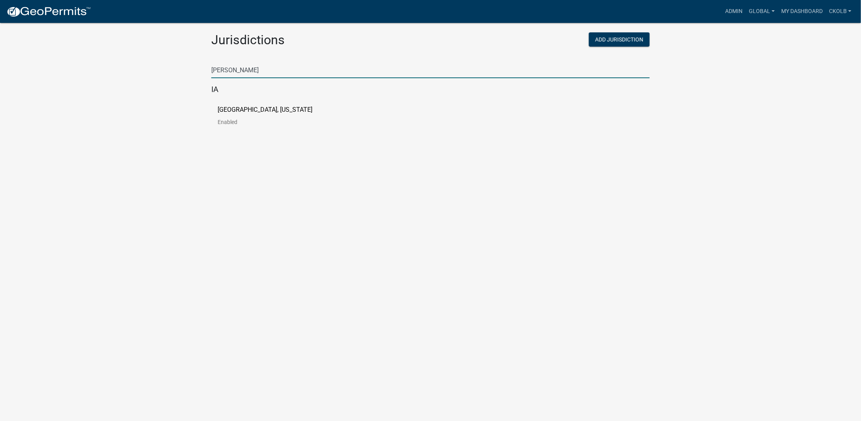
type input "johnson"
click at [259, 110] on p "[GEOGRAPHIC_DATA], [US_STATE]" at bounding box center [265, 110] width 95 height 6
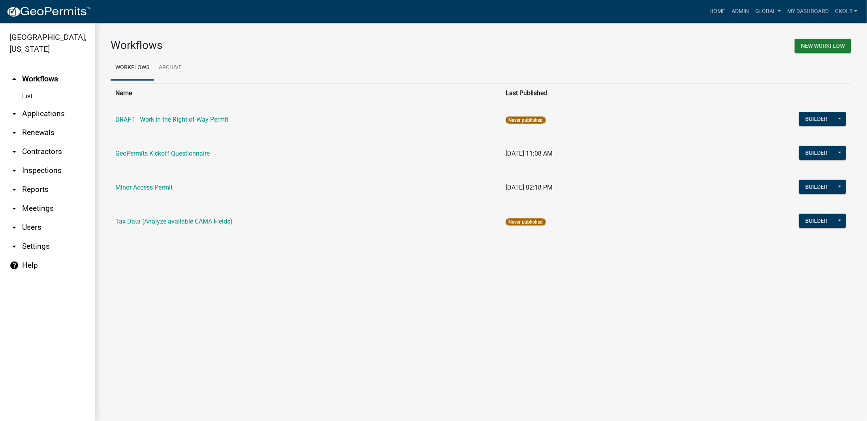
click at [514, 64] on ul "Workflows Archive" at bounding box center [481, 67] width 741 height 25
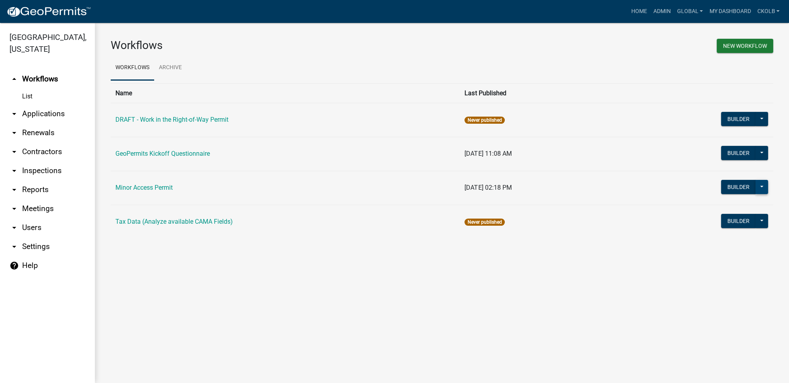
click at [763, 186] on button at bounding box center [761, 187] width 13 height 14
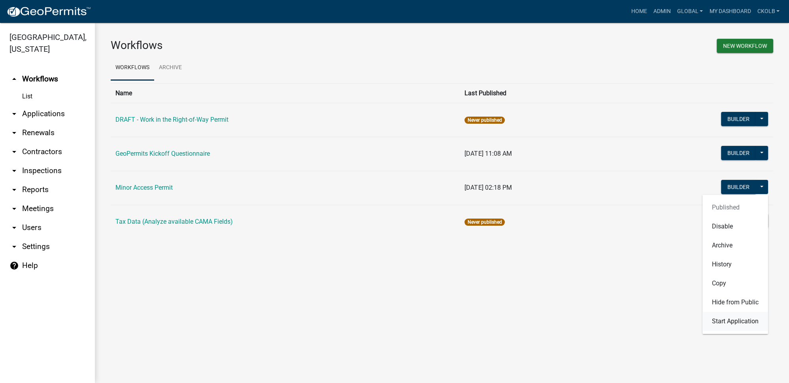
click at [723, 322] on button "Start Application" at bounding box center [735, 321] width 66 height 19
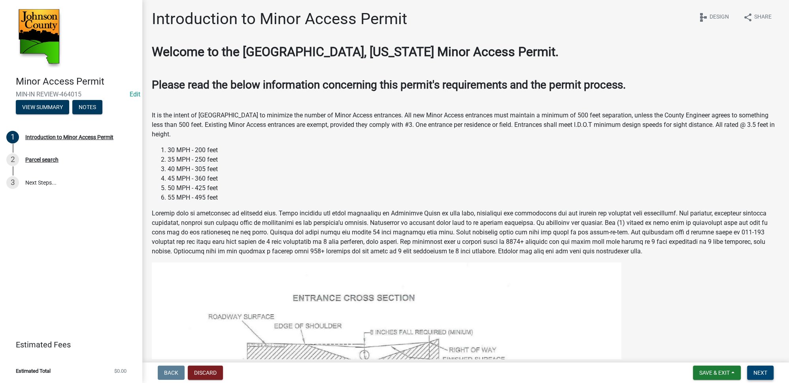
click at [764, 374] on span "Next" at bounding box center [760, 372] width 14 height 6
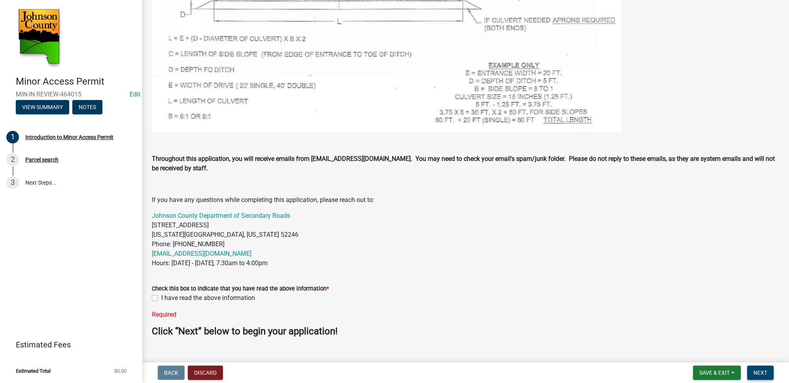
scroll to position [474, 0]
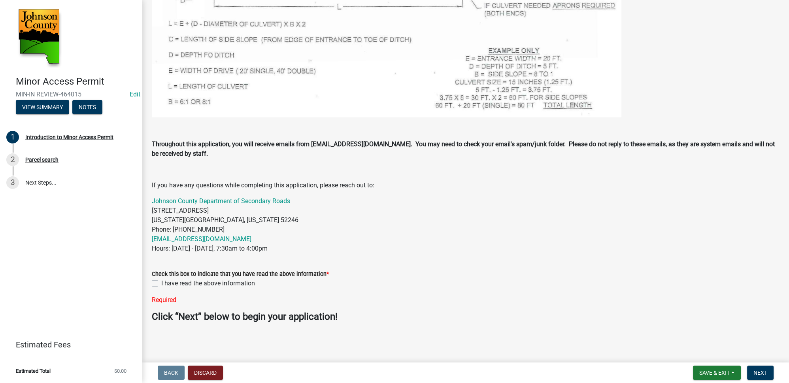
click at [151, 282] on div "Check this box to indicate that you have read the above information * I have re…" at bounding box center [465, 282] width 639 height 45
click at [158, 282] on div "I have read the above information" at bounding box center [465, 283] width 627 height 9
click at [161, 283] on label "I have read the above information" at bounding box center [208, 283] width 94 height 9
click at [161, 283] on input "I have read the above information" at bounding box center [163, 281] width 5 height 5
checkbox input "true"
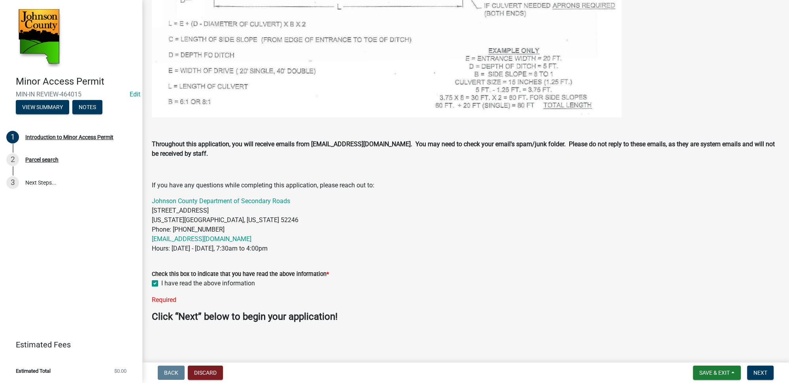
scroll to position [458, 0]
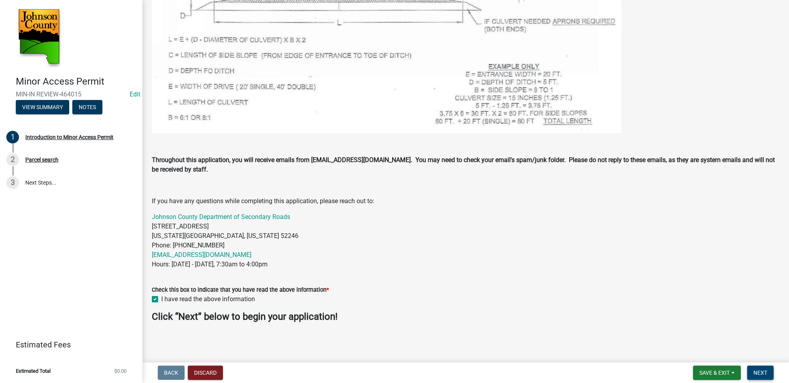
click at [766, 371] on span "Next" at bounding box center [760, 372] width 14 height 6
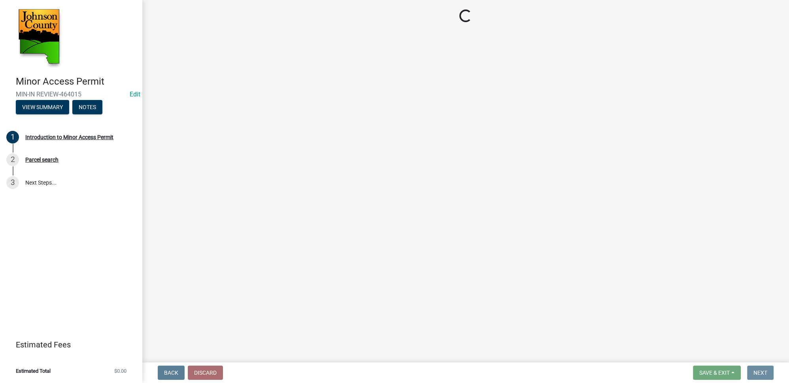
scroll to position [0, 0]
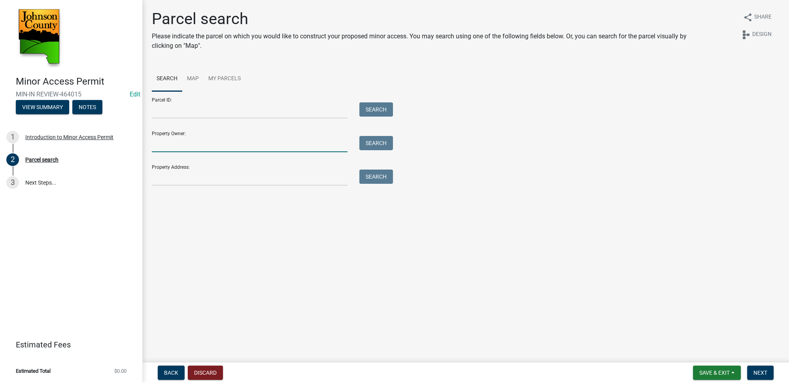
click at [211, 144] on input "Property Owner:" at bounding box center [250, 144] width 196 height 16
type input "smith"
click at [376, 143] on button "Search" at bounding box center [376, 143] width 34 height 14
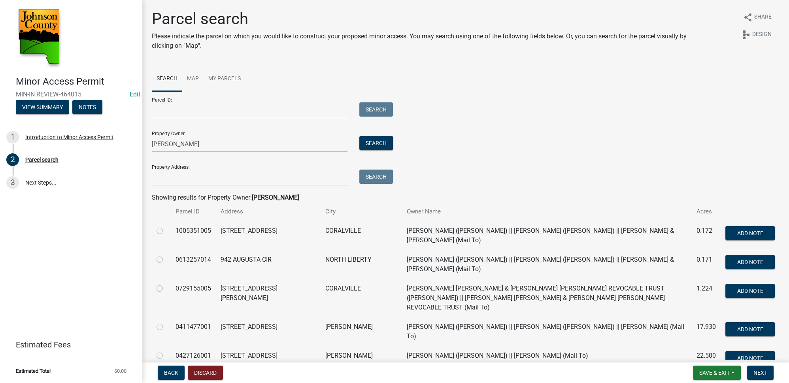
click at [166, 226] on label at bounding box center [166, 226] width 0 height 0
click at [166, 230] on input "radio" at bounding box center [168, 228] width 5 height 5
radio input "true"
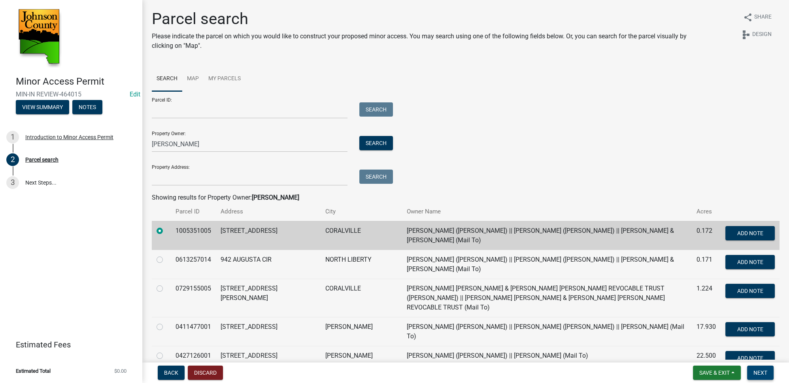
click at [758, 376] on button "Next" at bounding box center [760, 372] width 26 height 14
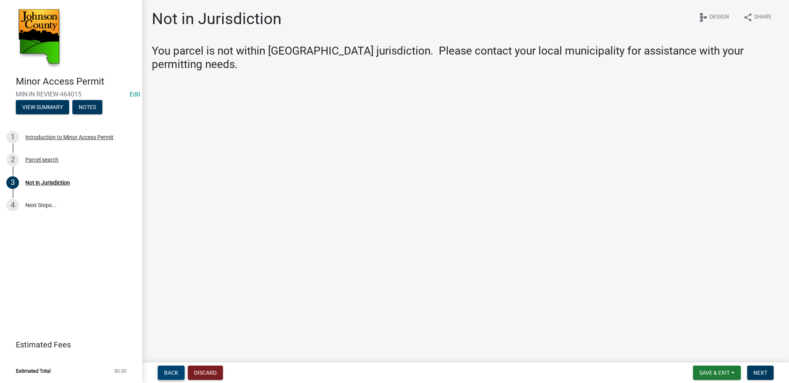
click at [172, 374] on span "Back" at bounding box center [171, 372] width 14 height 6
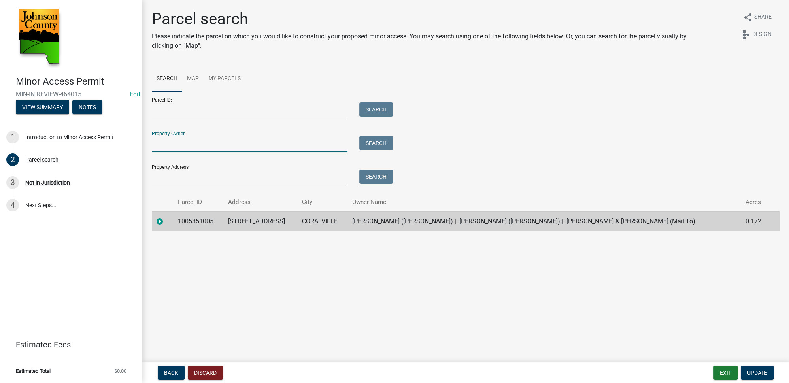
click at [172, 144] on input "Property Owner:" at bounding box center [250, 144] width 196 height 16
type input "jones"
click at [369, 140] on button "Search" at bounding box center [376, 143] width 34 height 14
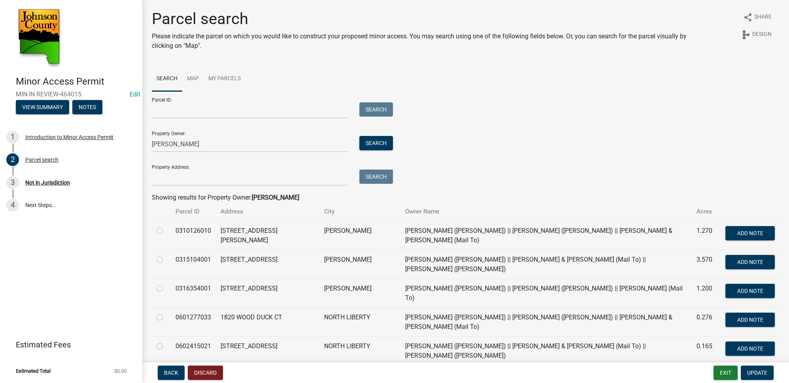
click at [163, 230] on div at bounding box center [160, 230] width 9 height 9
click at [166, 226] on label at bounding box center [166, 226] width 0 height 0
click at [166, 228] on input "radio" at bounding box center [168, 228] width 5 height 5
radio input "true"
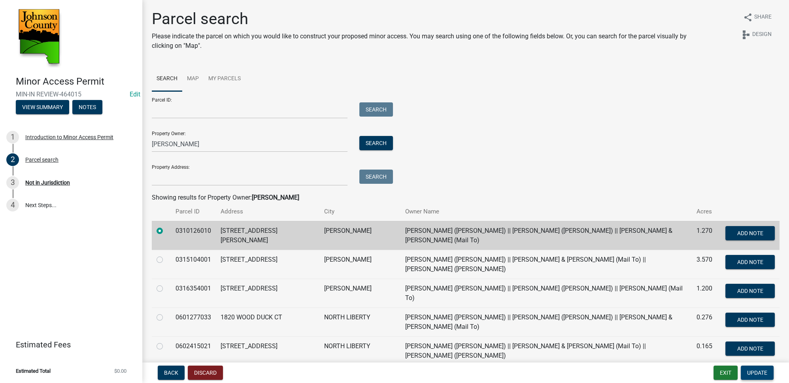
click at [762, 374] on span "Update" at bounding box center [757, 372] width 20 height 6
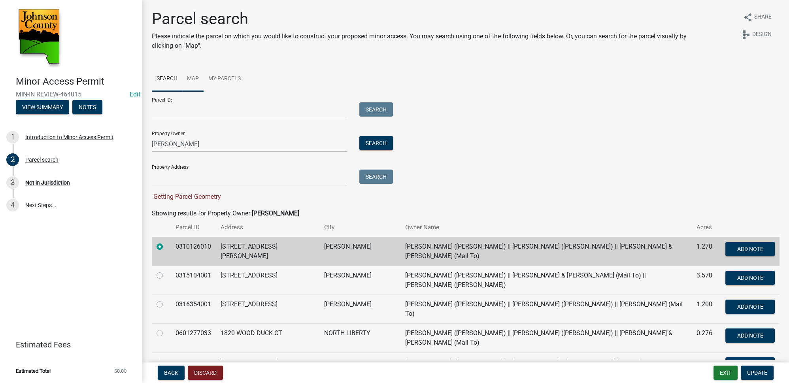
click at [183, 84] on link "Map" at bounding box center [192, 78] width 21 height 25
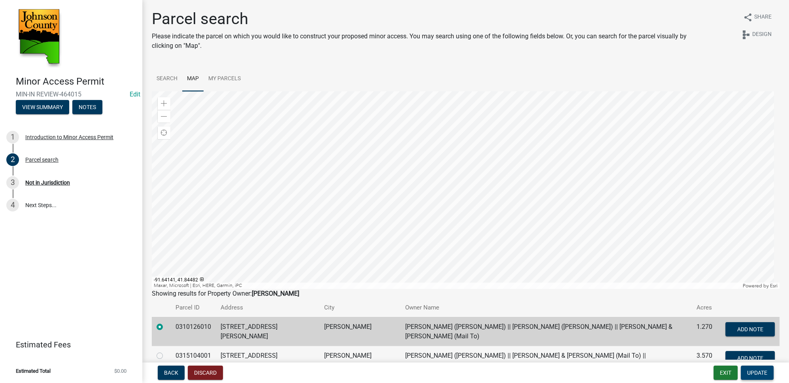
click at [755, 373] on span "Update" at bounding box center [757, 372] width 20 height 6
click at [760, 373] on span "Update" at bounding box center [757, 372] width 20 height 6
click at [177, 374] on span "Back" at bounding box center [171, 372] width 14 height 6
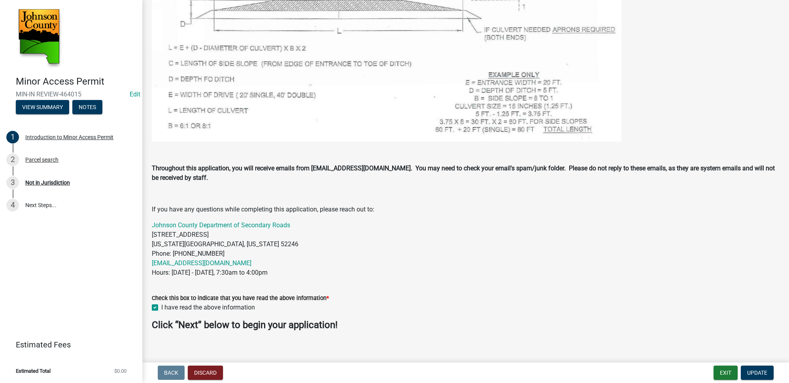
scroll to position [458, 0]
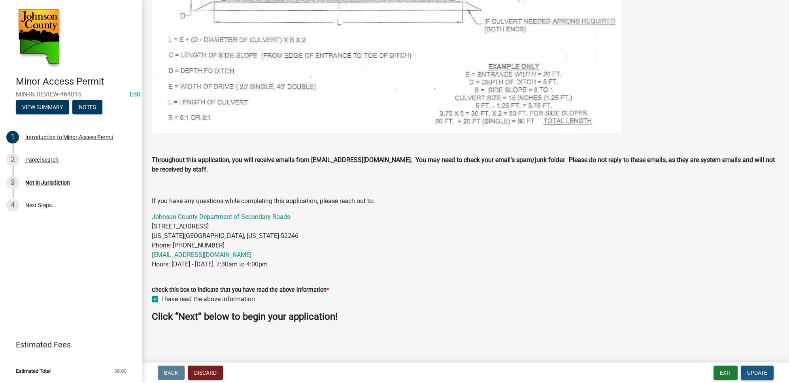
click at [751, 368] on button "Update" at bounding box center [756, 372] width 33 height 14
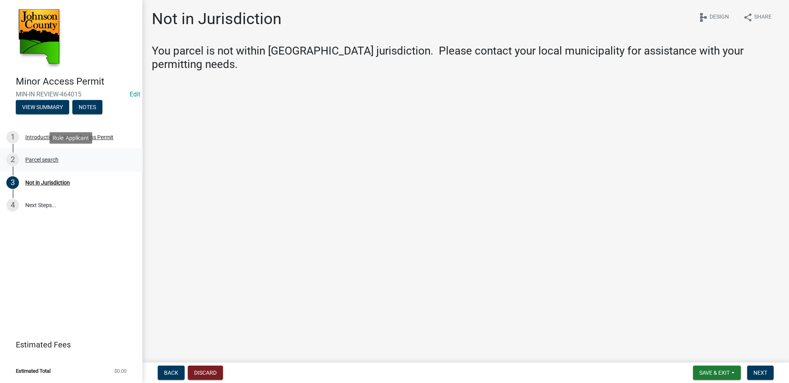
click at [54, 162] on div "Parcel search" at bounding box center [41, 160] width 33 height 6
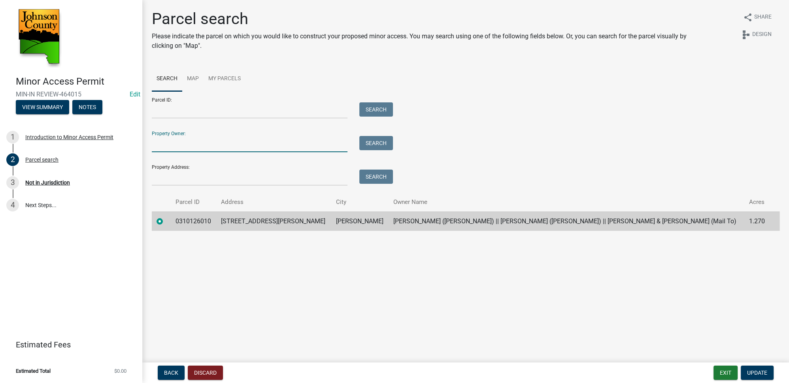
click at [204, 149] on input "Property Owner:" at bounding box center [250, 144] width 196 height 16
type input "jones"
click at [370, 140] on button "Search" at bounding box center [376, 143] width 34 height 14
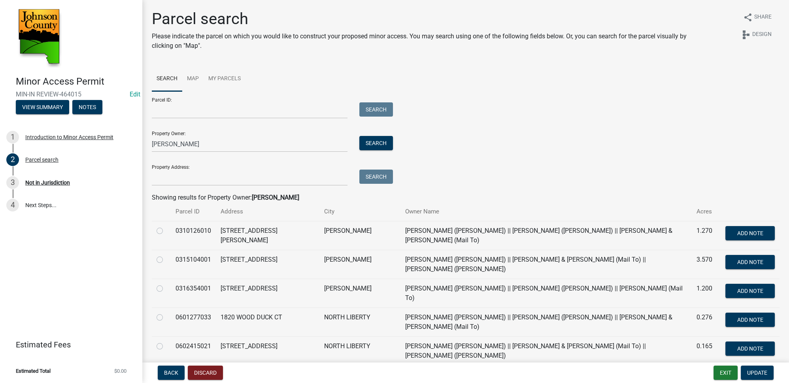
click at [166, 226] on label at bounding box center [166, 226] width 0 height 0
click at [166, 230] on input "radio" at bounding box center [168, 228] width 5 height 5
radio input "true"
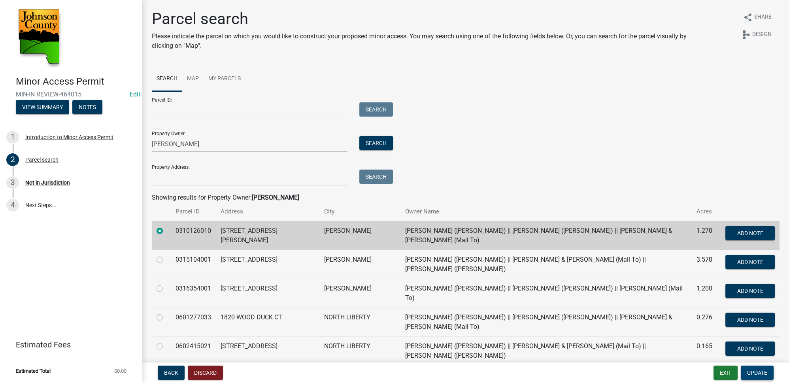
click at [755, 371] on span "Update" at bounding box center [757, 372] width 20 height 6
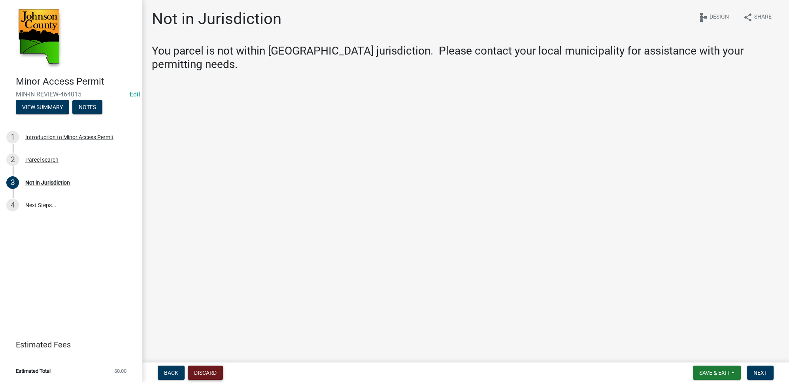
click at [206, 371] on button "Discard" at bounding box center [205, 372] width 35 height 14
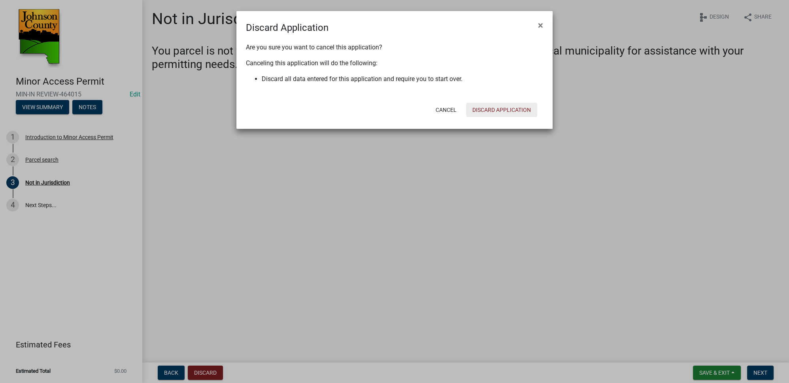
click at [490, 107] on button "Discard Application" at bounding box center [501, 110] width 71 height 14
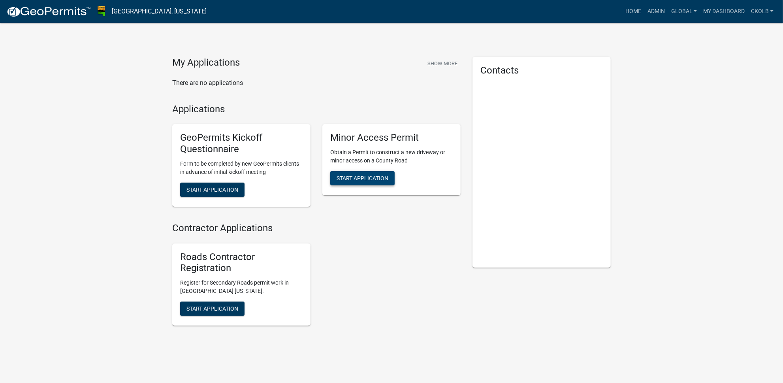
click at [362, 181] on span "Start Application" at bounding box center [363, 178] width 52 height 6
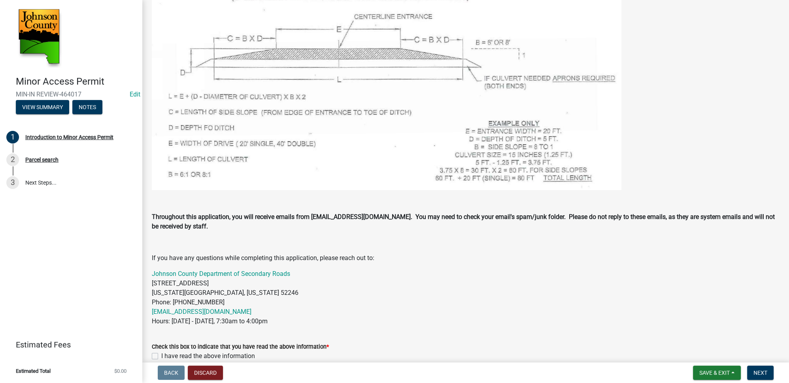
scroll to position [458, 0]
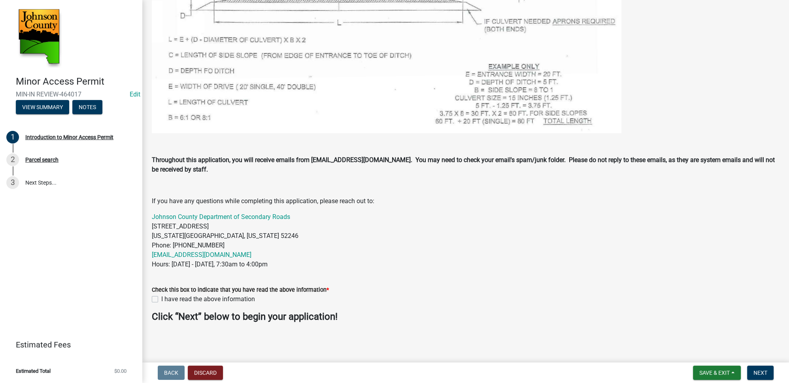
click at [161, 299] on label "I have read the above information" at bounding box center [208, 298] width 94 height 9
click at [161, 299] on input "I have read the above information" at bounding box center [163, 296] width 5 height 5
checkbox input "true"
click at [762, 374] on span "Next" at bounding box center [760, 372] width 14 height 6
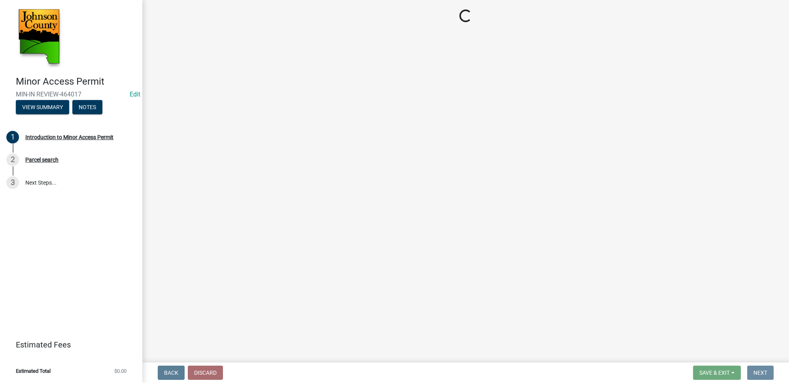
scroll to position [0, 0]
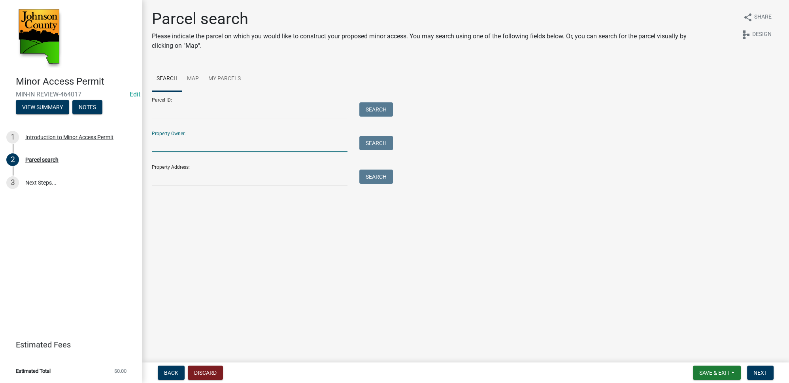
click at [247, 149] on input "Property Owner:" at bounding box center [250, 144] width 196 height 16
type input "jones"
click at [368, 144] on button "Search" at bounding box center [376, 143] width 34 height 14
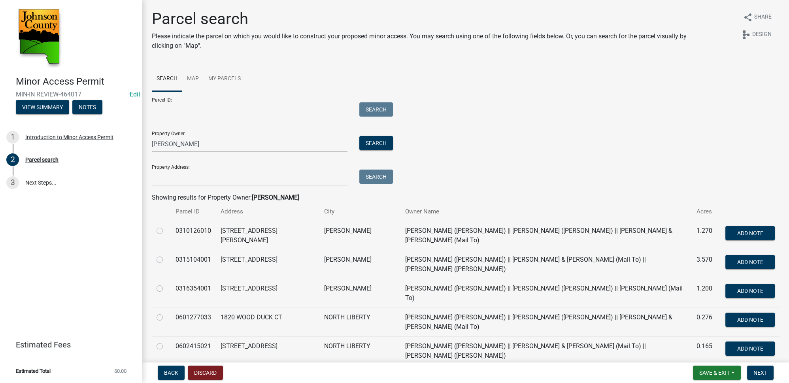
click at [166, 226] on label at bounding box center [166, 226] width 0 height 0
click at [166, 230] on input "radio" at bounding box center [168, 228] width 5 height 5
radio input "true"
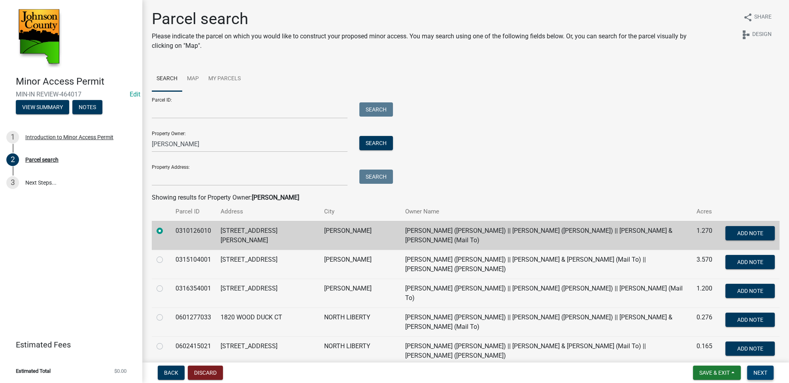
click at [759, 369] on button "Next" at bounding box center [760, 372] width 26 height 14
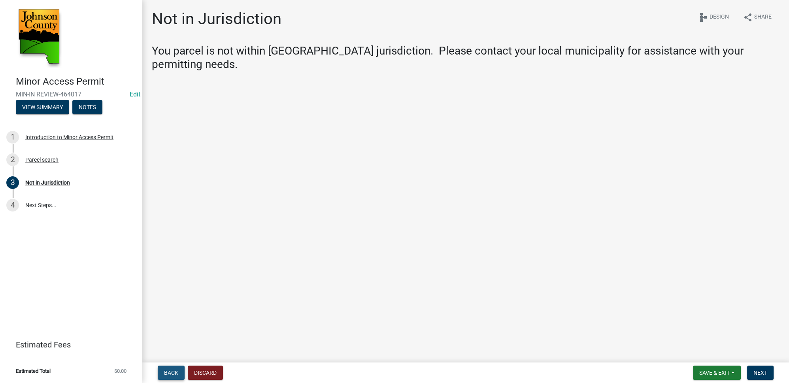
click at [173, 369] on span "Back" at bounding box center [171, 372] width 14 height 6
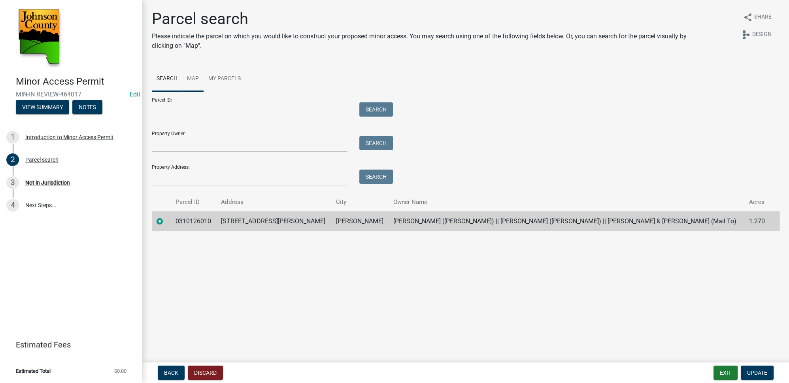
click at [198, 80] on link "Map" at bounding box center [192, 78] width 21 height 25
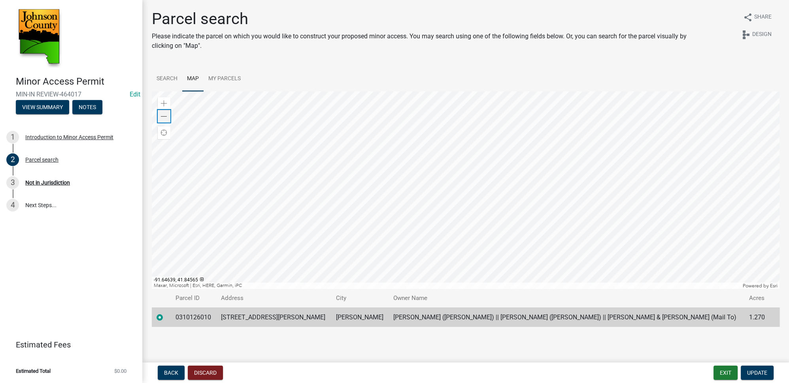
click at [168, 115] on div "Zoom out" at bounding box center [164, 116] width 13 height 13
click at [227, 230] on div at bounding box center [465, 190] width 627 height 198
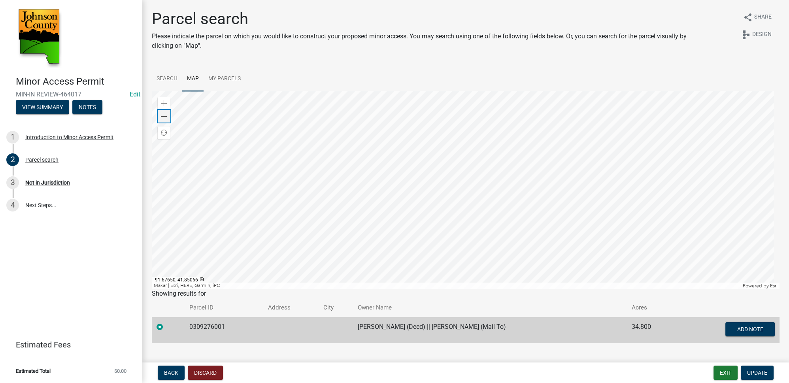
click at [163, 119] on div "Zoom out" at bounding box center [164, 116] width 13 height 13
click at [296, 188] on div at bounding box center [465, 190] width 627 height 198
click at [749, 370] on span "Update" at bounding box center [757, 372] width 20 height 6
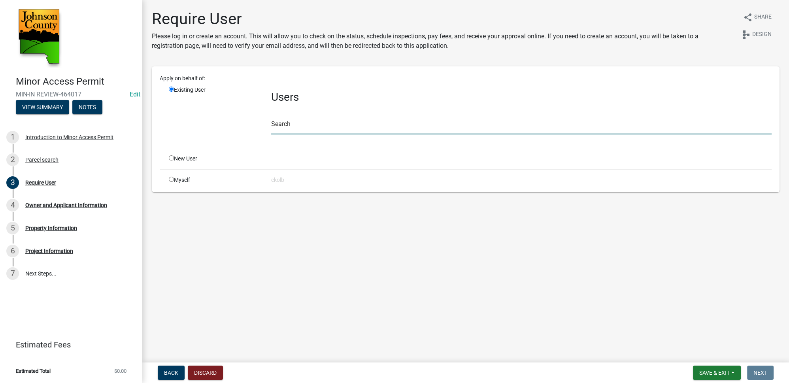
click at [303, 125] on input "text" at bounding box center [521, 126] width 500 height 16
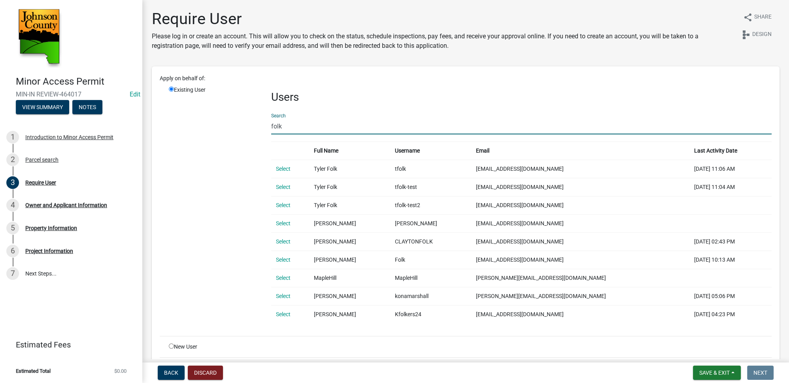
click at [296, 126] on input "folk" at bounding box center [521, 126] width 500 height 16
type input "f"
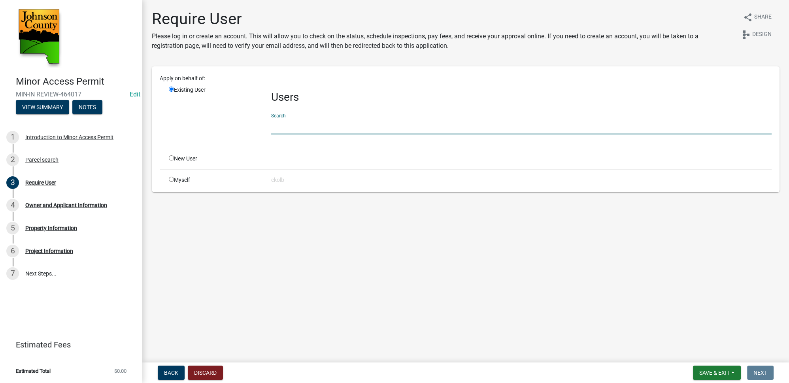
click at [173, 157] on input "radio" at bounding box center [171, 157] width 5 height 5
radio input "true"
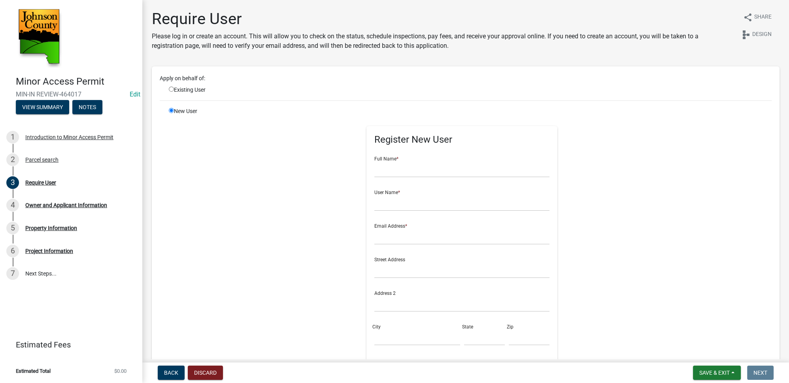
click at [170, 90] on input "radio" at bounding box center [171, 89] width 5 height 5
radio input "true"
radio input "false"
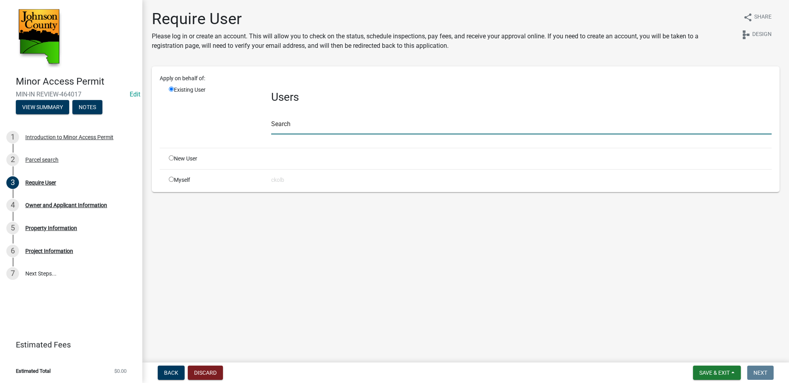
click at [319, 120] on input "text" at bounding box center [521, 126] width 500 height 16
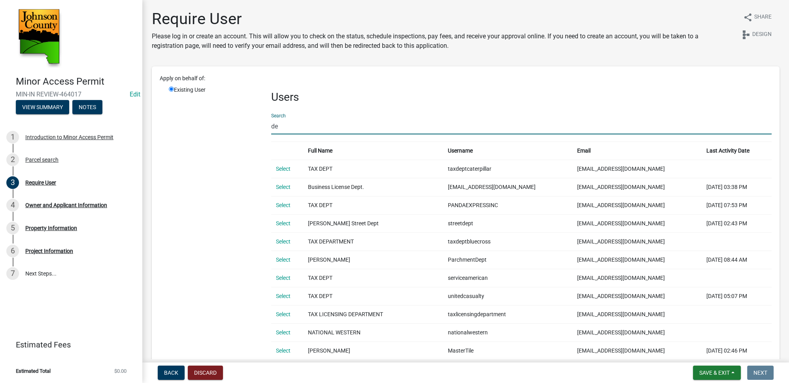
type input "d"
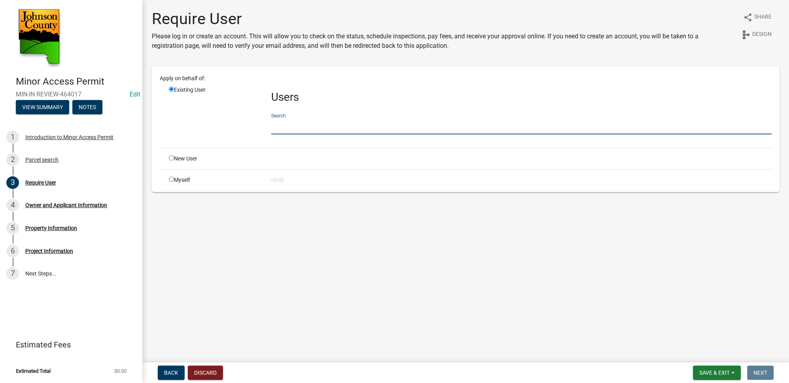
click at [359, 271] on main "Require User Please log in or create an account. This will allow you to check o…" at bounding box center [465, 179] width 646 height 359
click at [174, 180] on div "Myself" at bounding box center [214, 180] width 102 height 8
click at [171, 177] on input "radio" at bounding box center [171, 179] width 5 height 5
radio input "true"
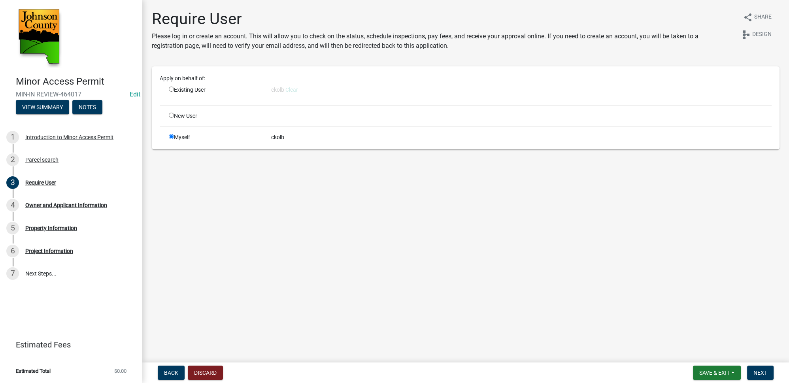
click at [171, 86] on div "Existing User" at bounding box center [214, 92] width 102 height 13
click at [173, 90] on input "radio" at bounding box center [171, 89] width 5 height 5
radio input "true"
radio input "false"
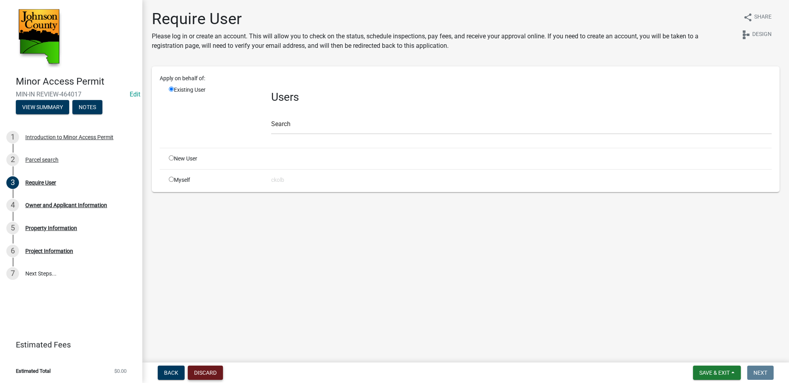
click at [214, 368] on button "Discard" at bounding box center [205, 372] width 35 height 14
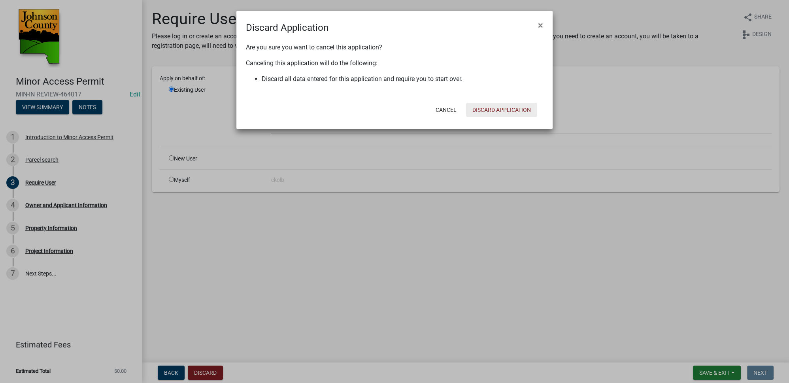
click at [492, 109] on button "Discard Application" at bounding box center [501, 110] width 71 height 14
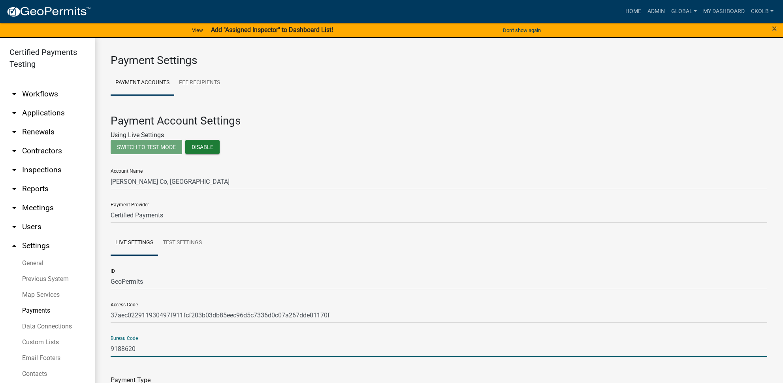
select select "15: Object"
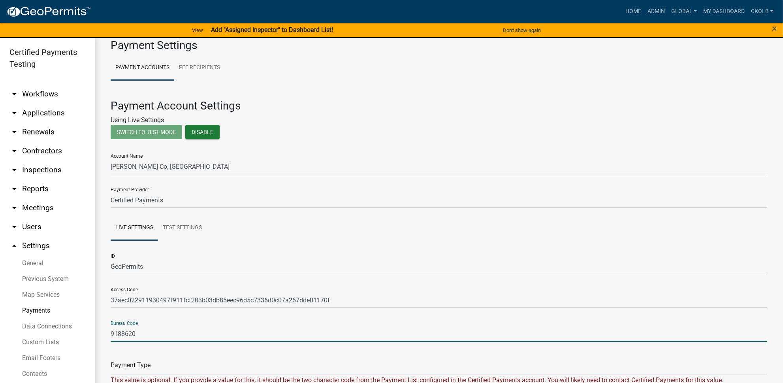
click at [45, 92] on link "arrow_drop_down Workflows" at bounding box center [47, 94] width 95 height 19
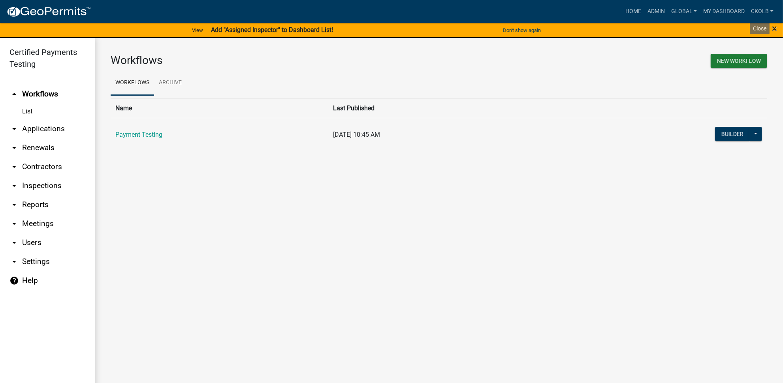
click at [773, 27] on span "×" at bounding box center [774, 28] width 5 height 11
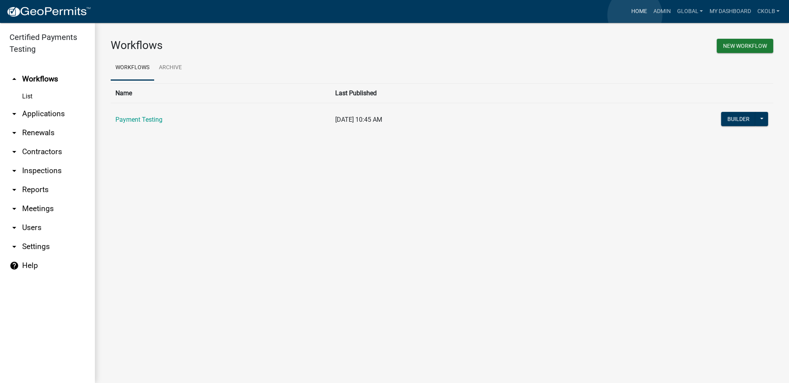
click at [634, 15] on link "Home" at bounding box center [639, 11] width 22 height 15
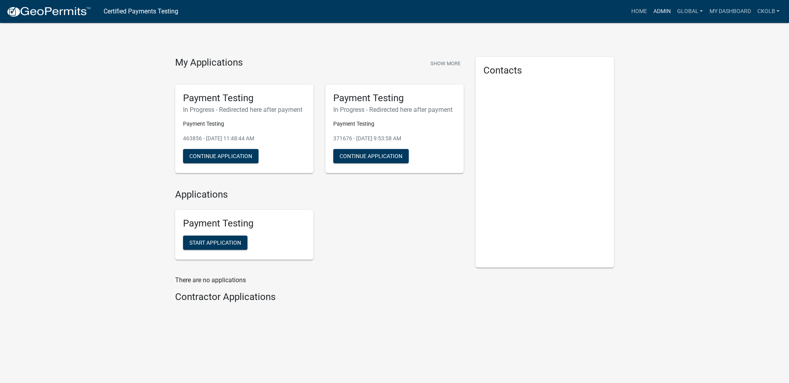
click at [657, 10] on link "Admin" at bounding box center [662, 11] width 24 height 15
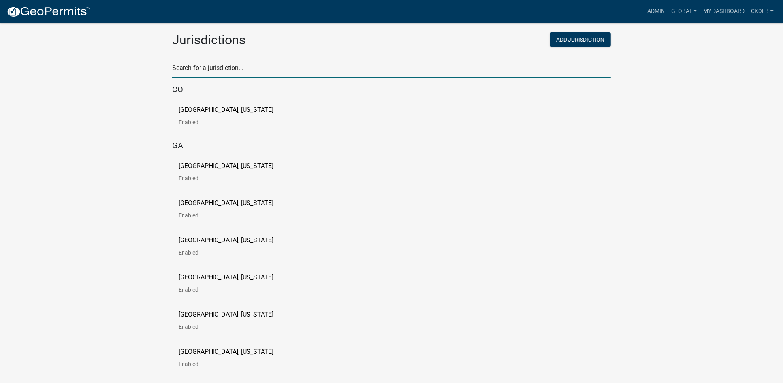
click at [235, 65] on input "text" at bounding box center [391, 70] width 439 height 16
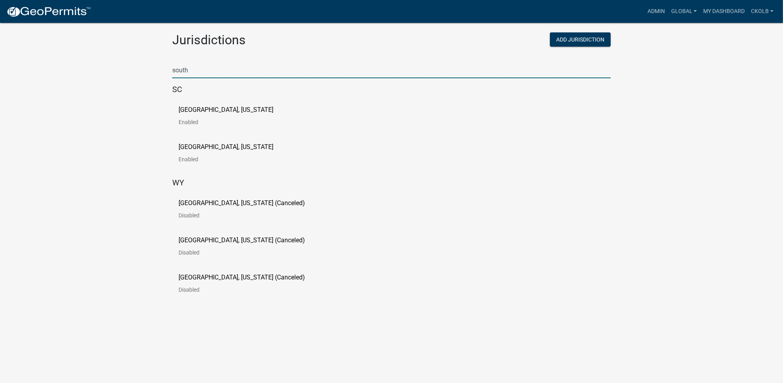
type input "south"
click at [241, 108] on p "[GEOGRAPHIC_DATA], [US_STATE]" at bounding box center [226, 110] width 95 height 6
